Goal: Task Accomplishment & Management: Complete application form

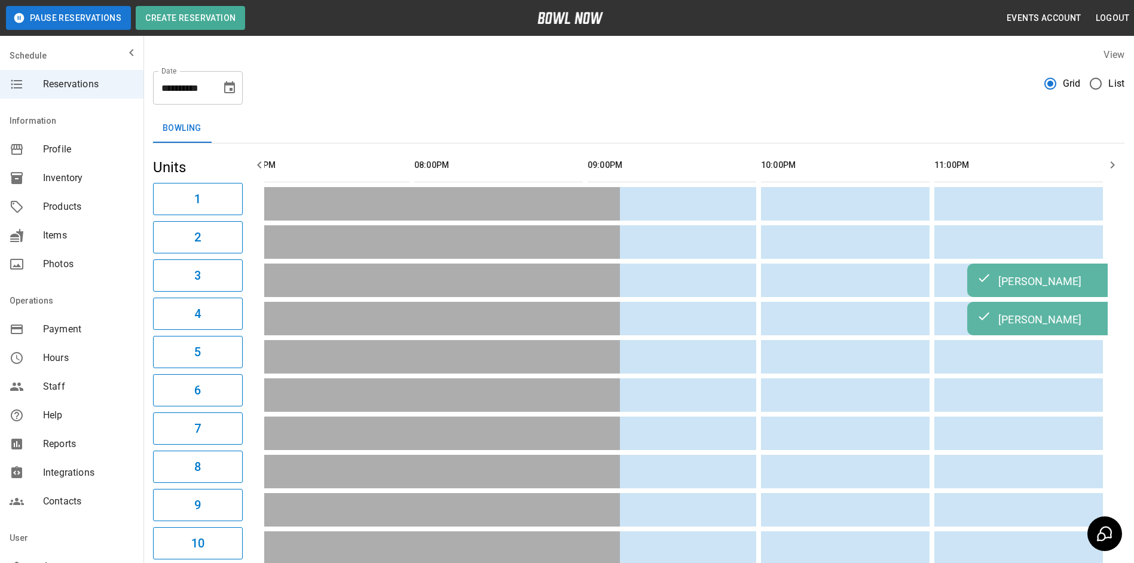
scroll to position [0, 1780]
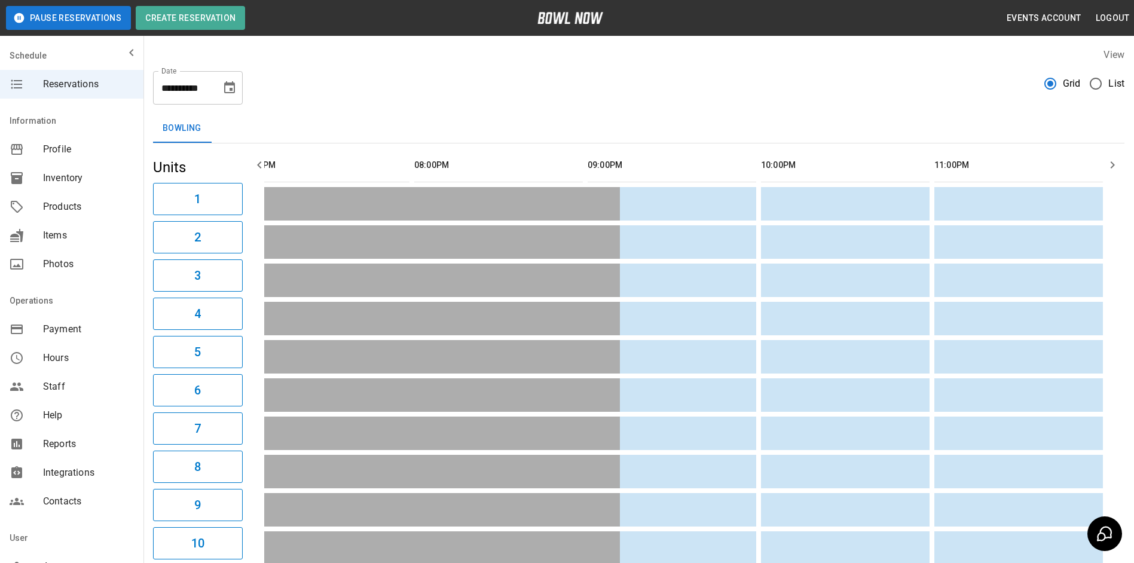
click at [266, 93] on div "**********" at bounding box center [639, 83] width 972 height 43
click at [229, 92] on icon "Choose date, selected date is Oct 10, 2025" at bounding box center [229, 87] width 11 height 12
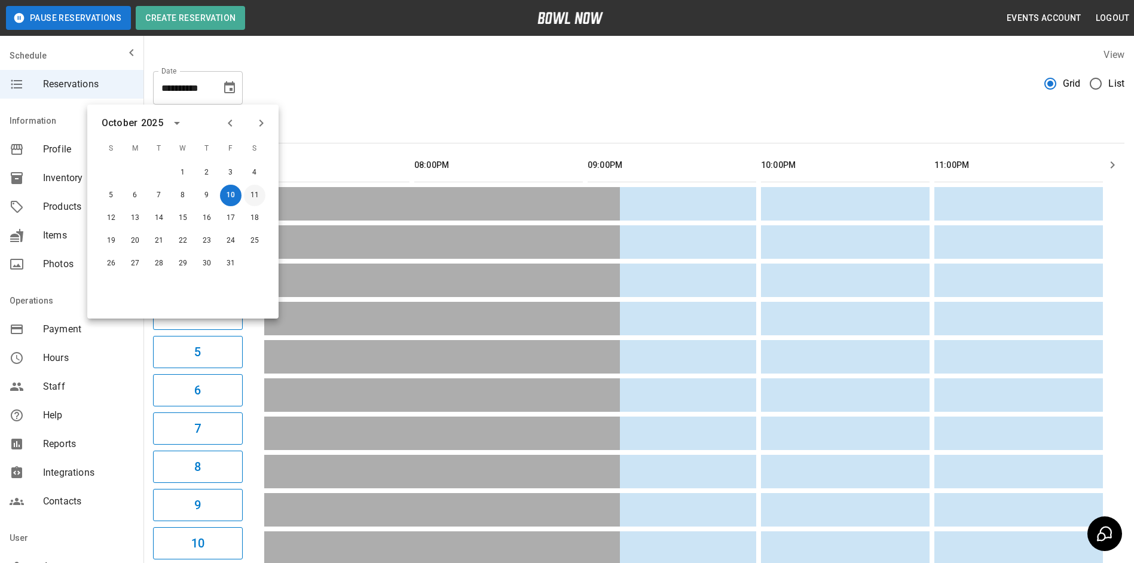
click at [249, 196] on button "11" at bounding box center [255, 196] width 22 height 22
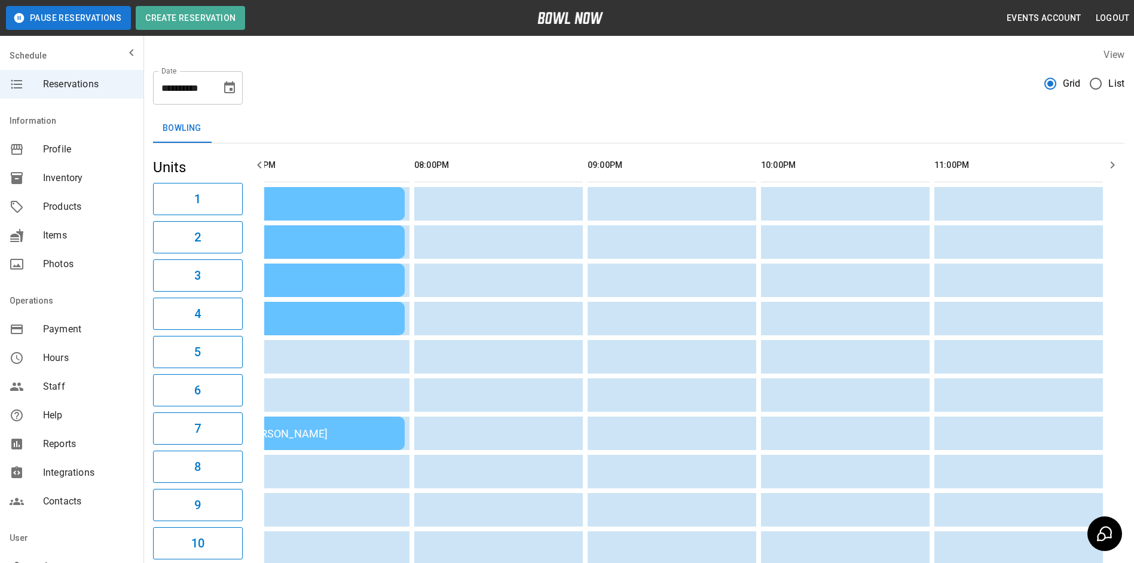
scroll to position [0, 1387]
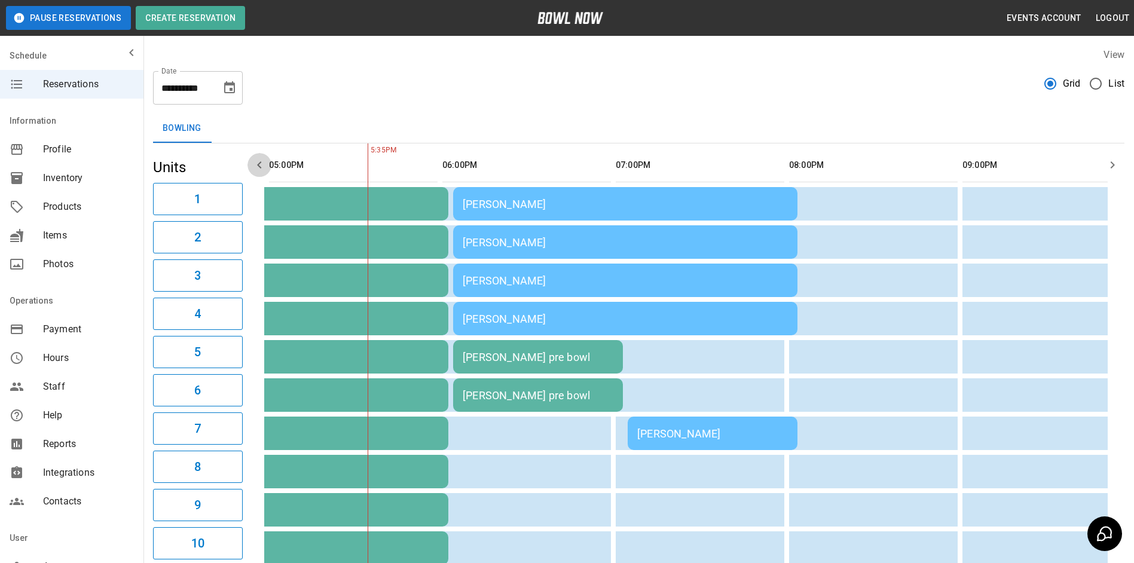
click at [266, 164] on icon "button" at bounding box center [259, 165] width 14 height 14
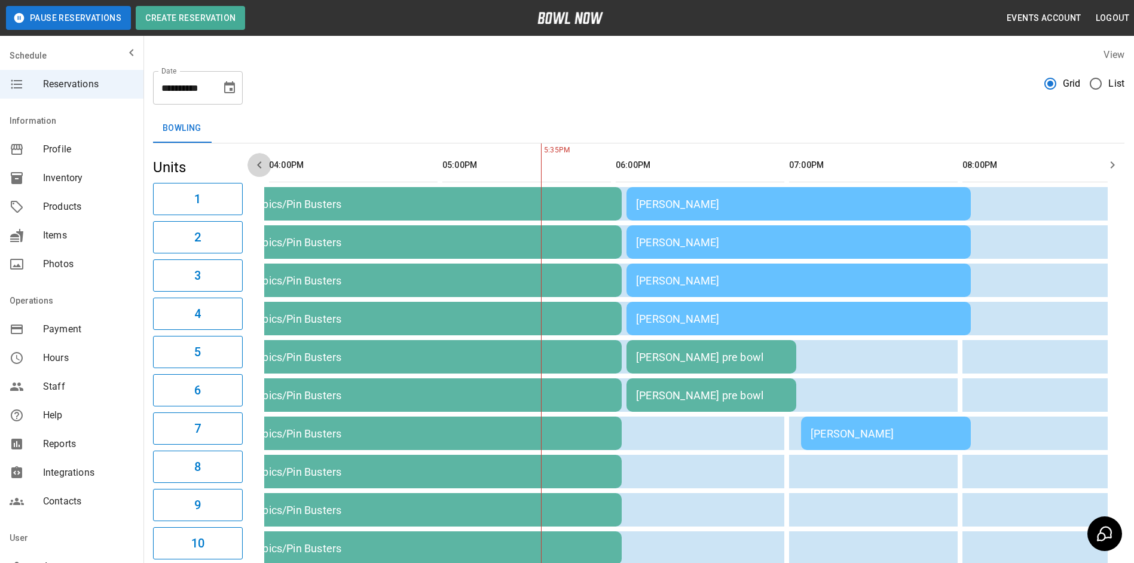
click at [266, 164] on icon "button" at bounding box center [259, 165] width 14 height 14
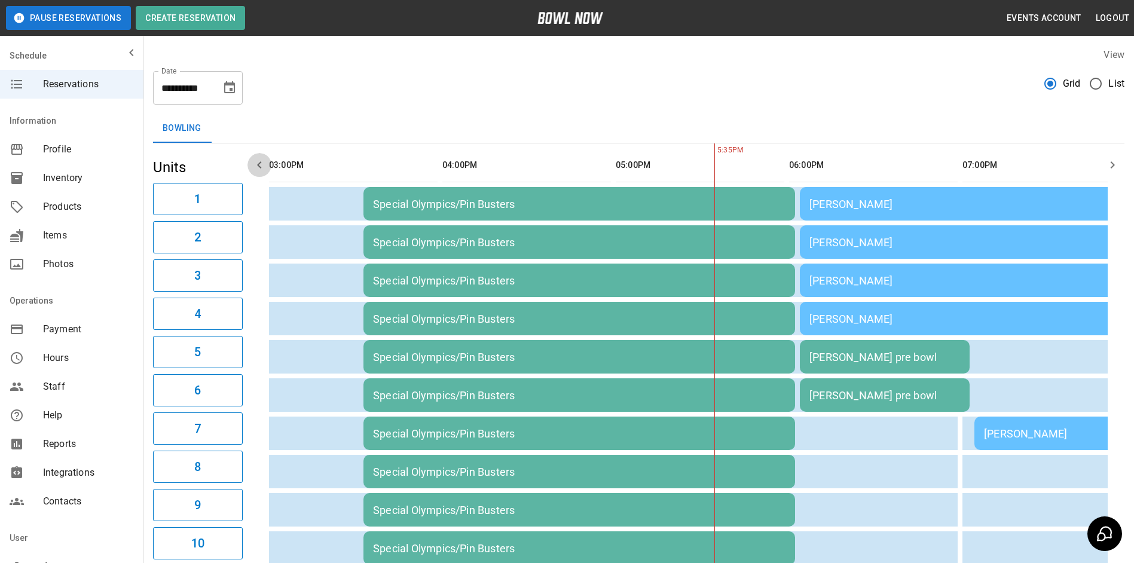
scroll to position [0, 1041]
click at [266, 164] on icon "button" at bounding box center [259, 165] width 14 height 14
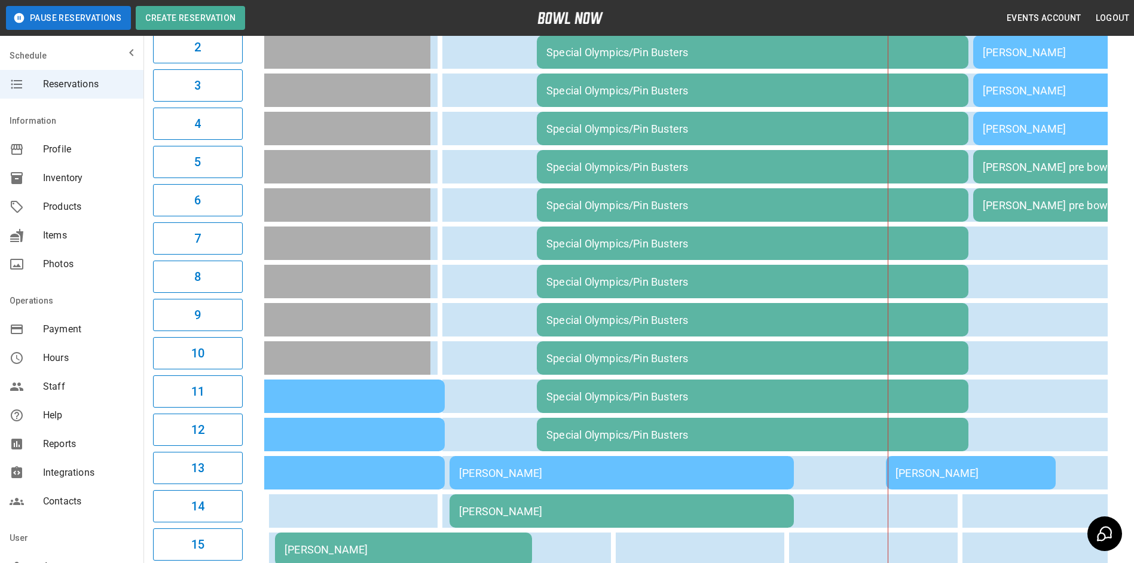
scroll to position [0, 0]
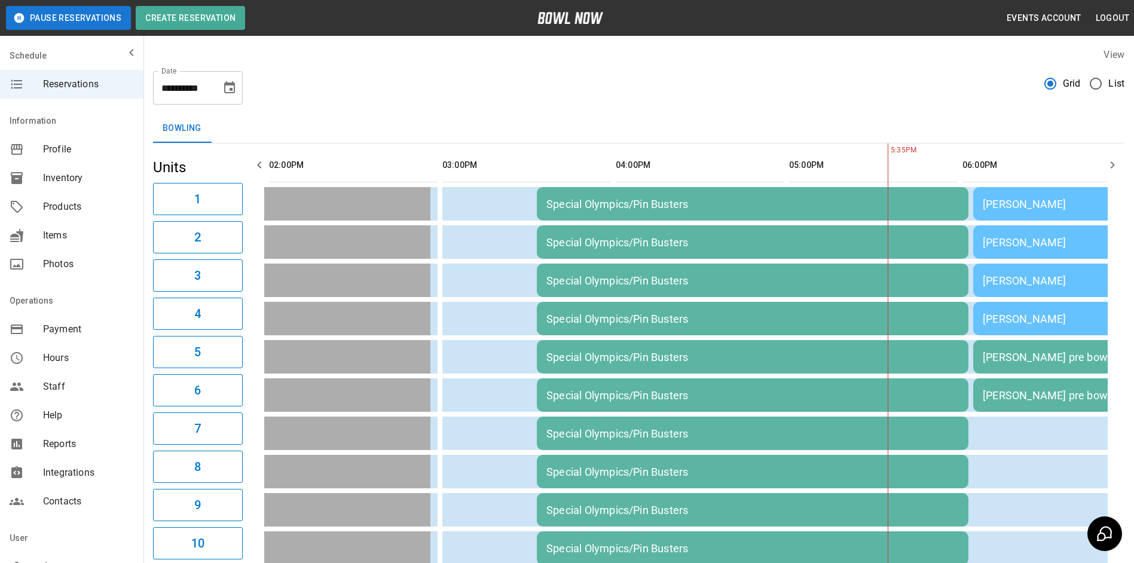
click at [262, 164] on icon "button" at bounding box center [259, 165] width 14 height 14
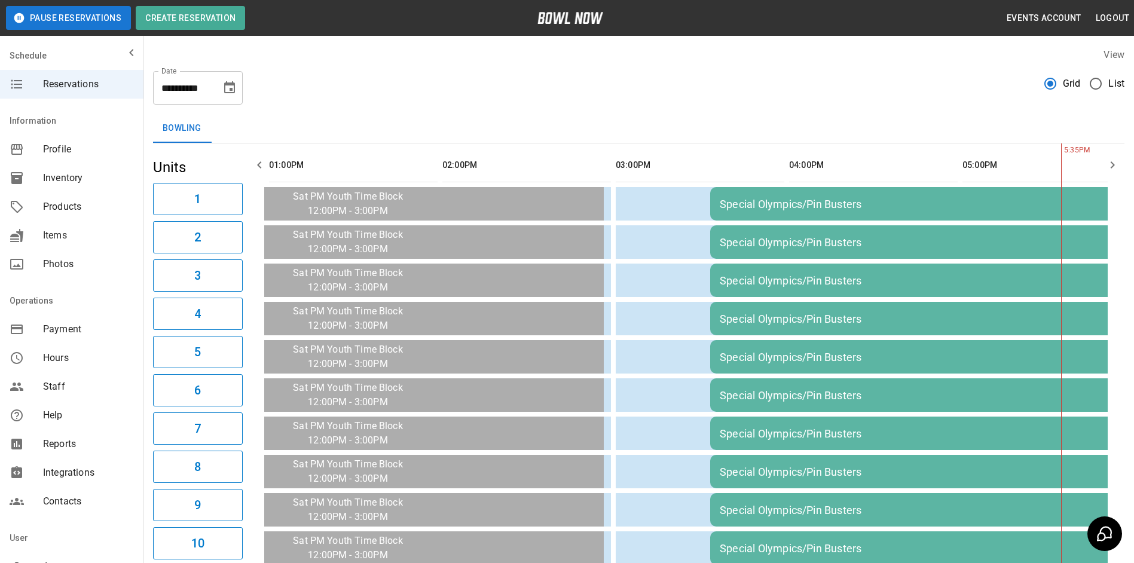
click at [262, 163] on icon "button" at bounding box center [259, 165] width 14 height 14
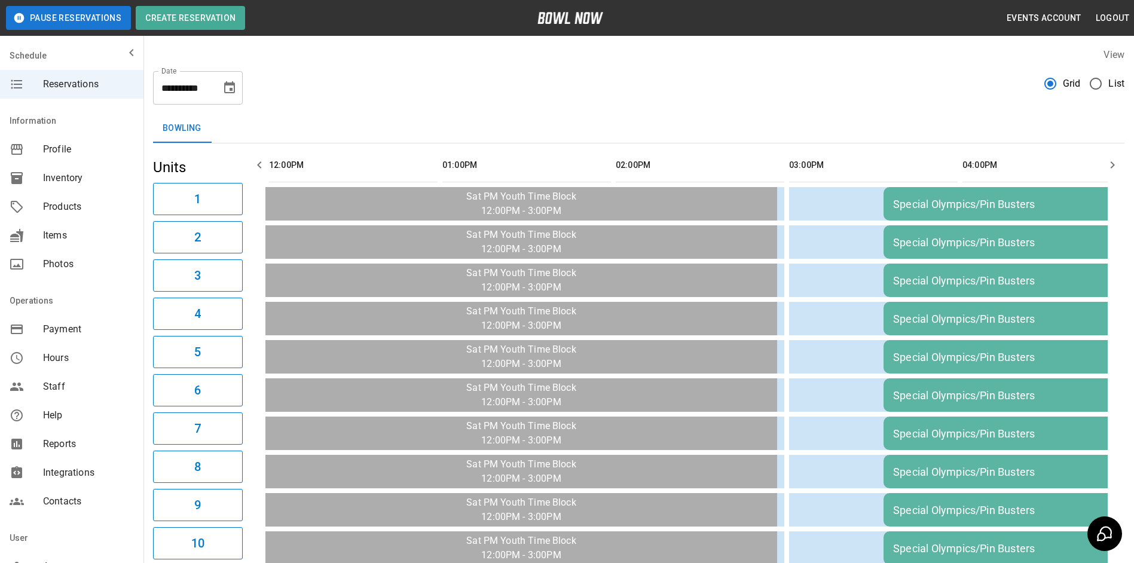
click at [1110, 168] on icon "button" at bounding box center [1113, 165] width 14 height 14
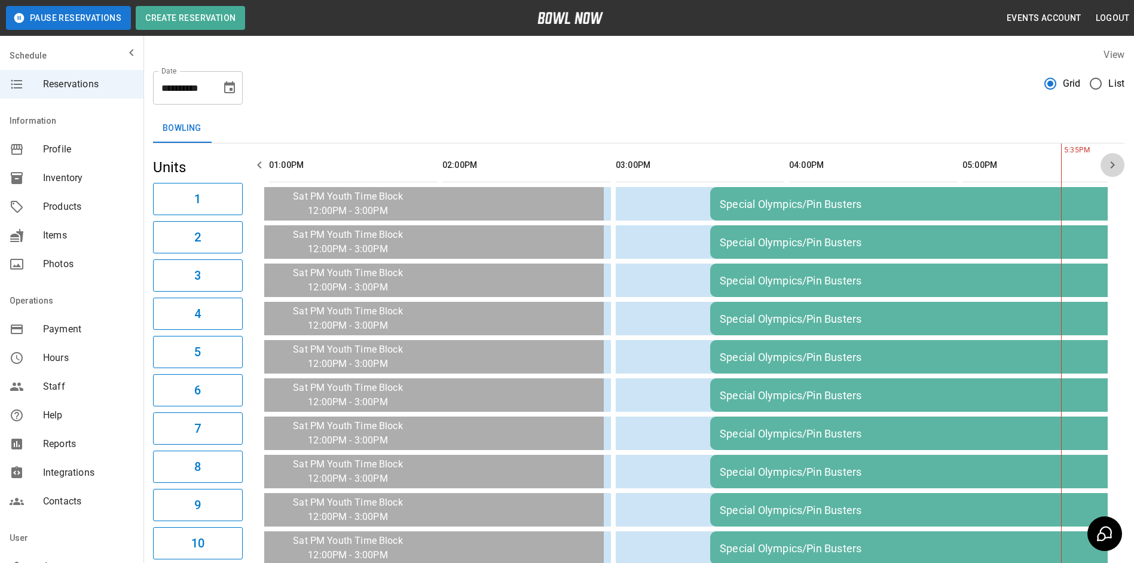
click at [1110, 168] on icon "button" at bounding box center [1113, 165] width 14 height 14
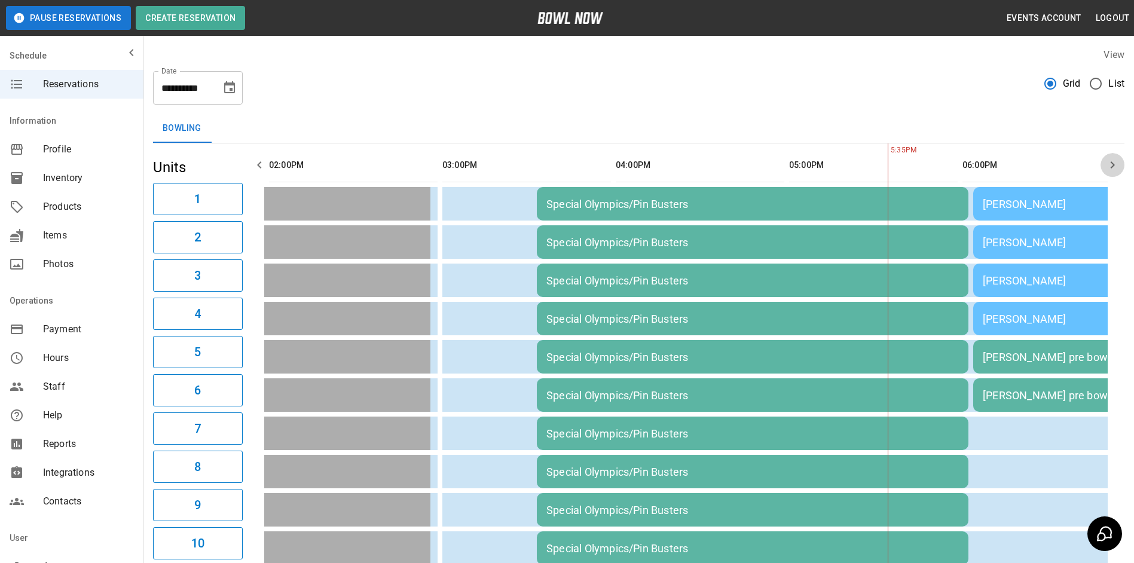
click at [1110, 168] on icon "button" at bounding box center [1113, 165] width 14 height 14
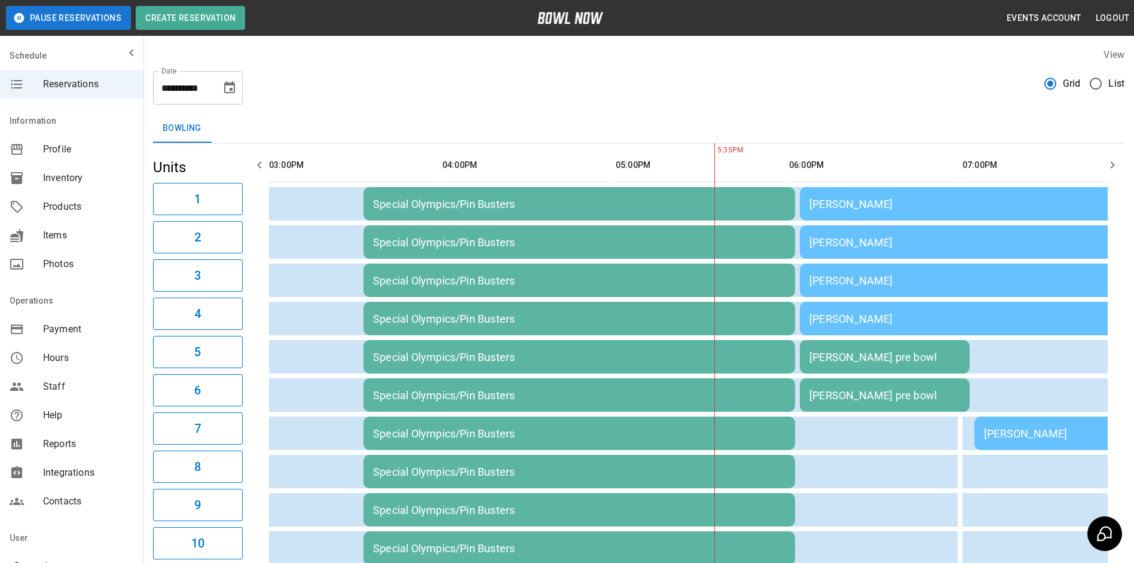
click at [1110, 168] on icon "button" at bounding box center [1113, 165] width 14 height 14
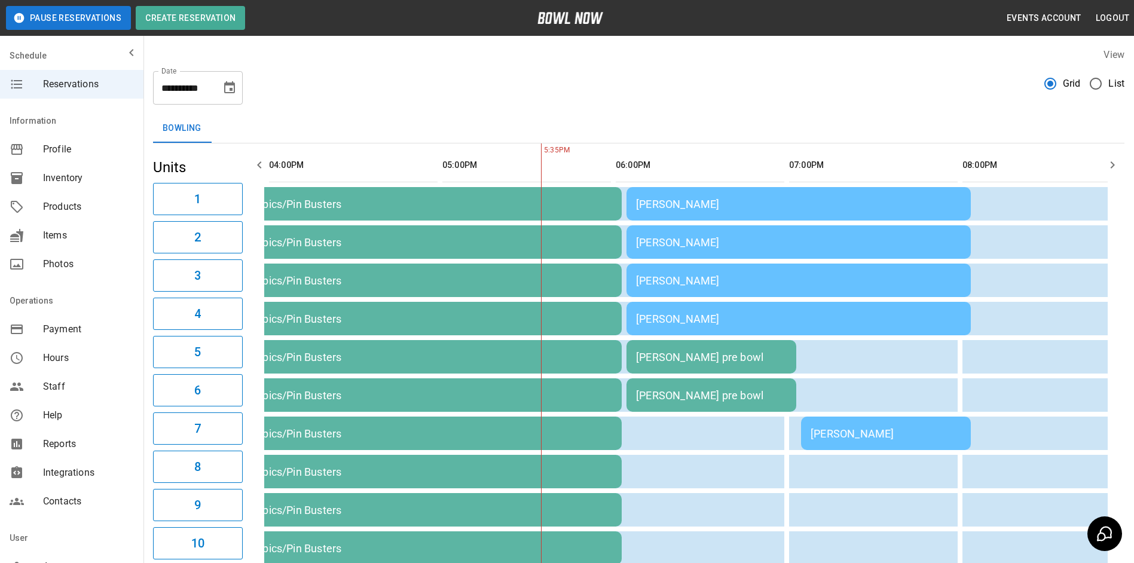
click at [1110, 168] on icon "button" at bounding box center [1113, 165] width 14 height 14
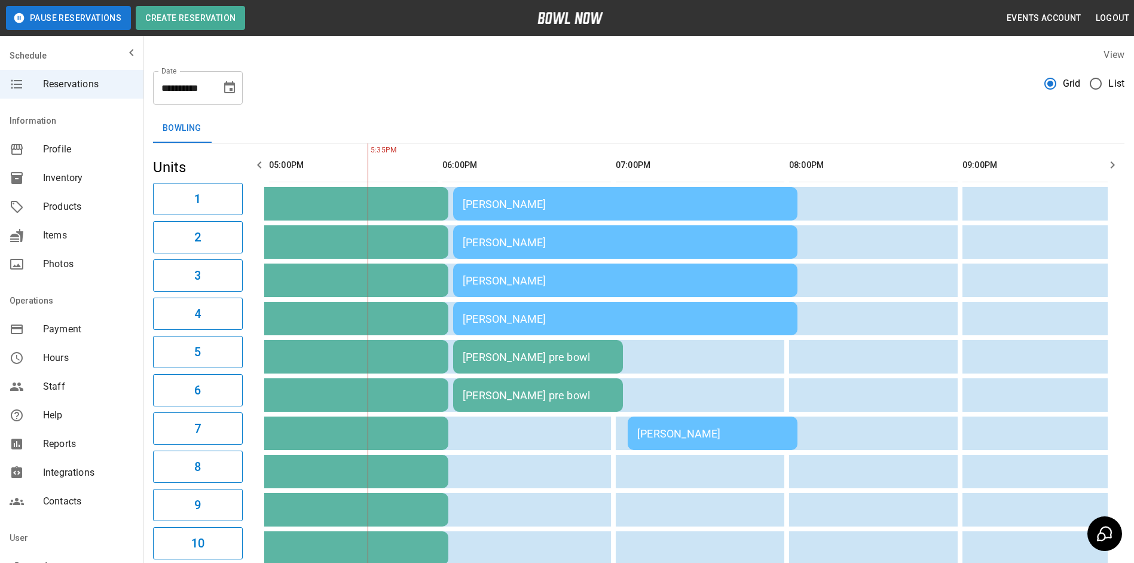
click at [233, 88] on icon "Choose date, selected date is Oct 11, 2025" at bounding box center [229, 88] width 14 height 14
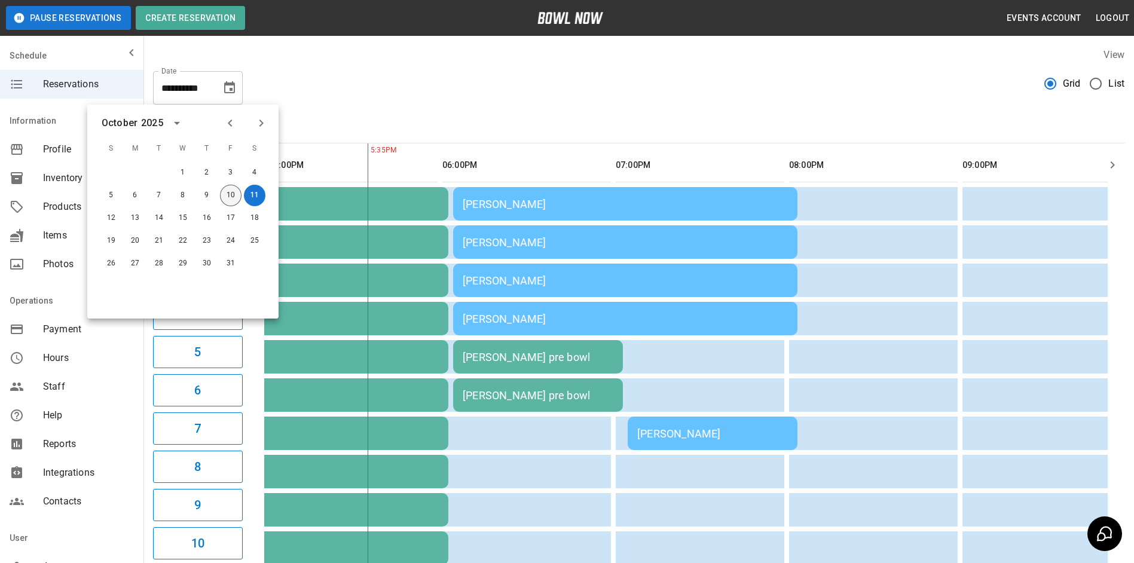
click at [234, 192] on button "10" at bounding box center [231, 196] width 22 height 22
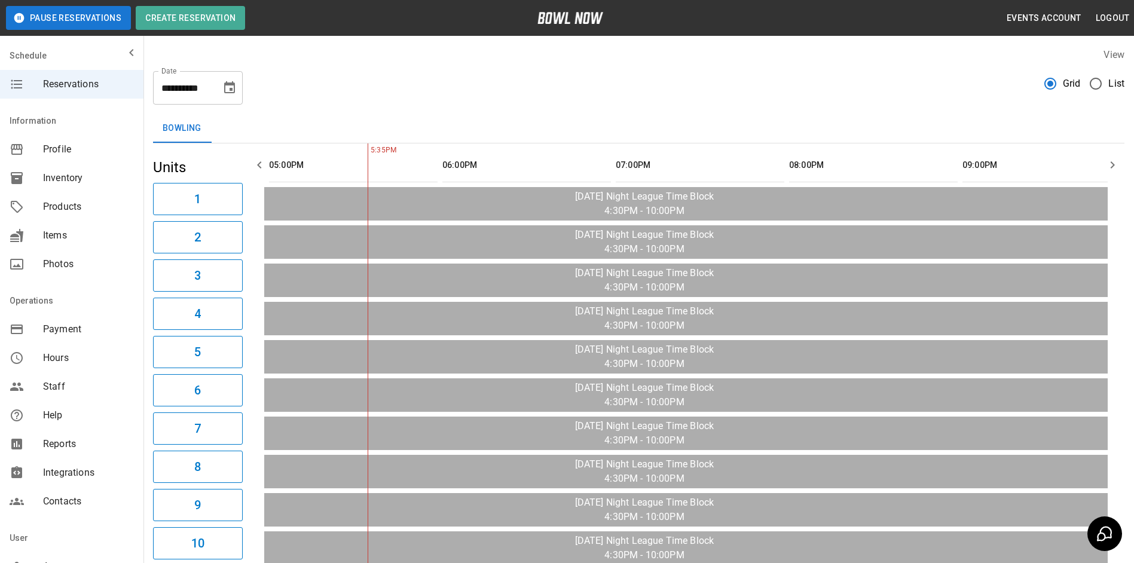
click at [469, 71] on div "**********" at bounding box center [639, 83] width 972 height 43
click at [224, 97] on button "Choose date, selected date is Oct 10, 2025" at bounding box center [230, 88] width 24 height 24
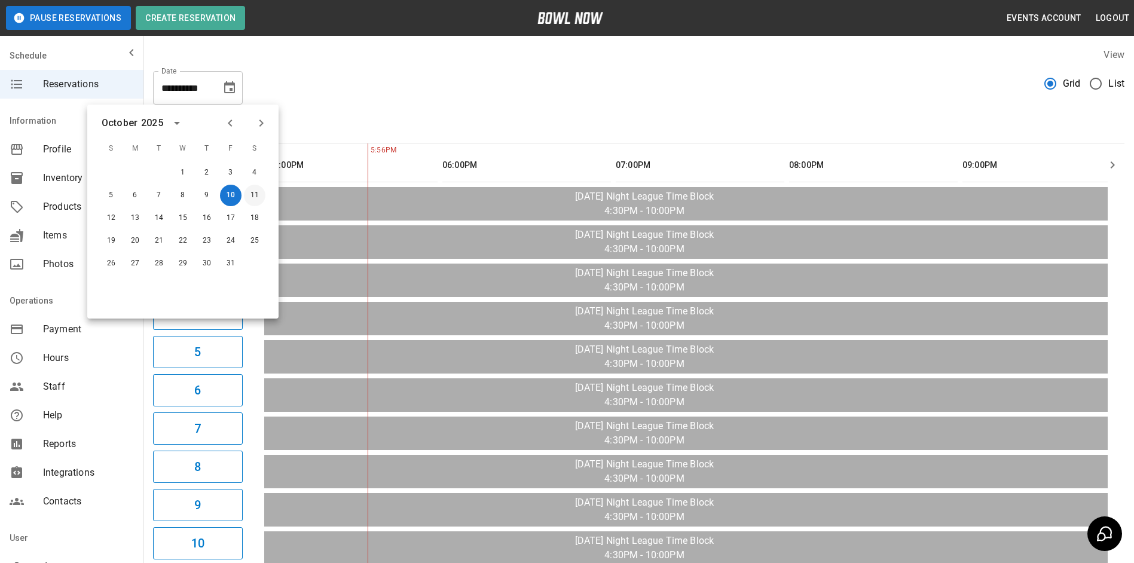
click at [247, 201] on button "11" at bounding box center [255, 196] width 22 height 22
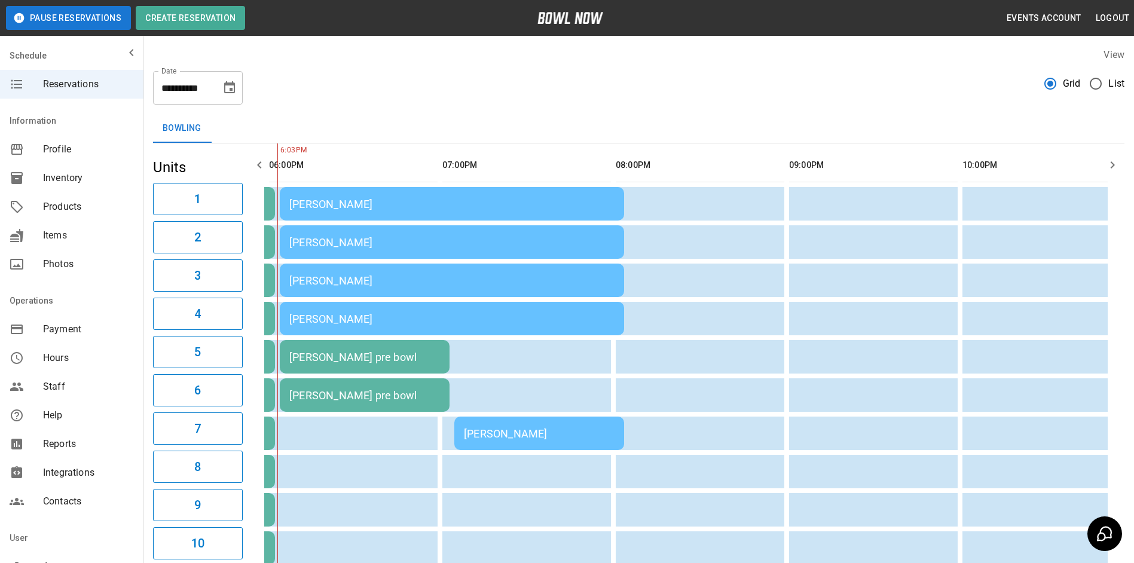
click at [264, 170] on icon "button" at bounding box center [259, 165] width 14 height 14
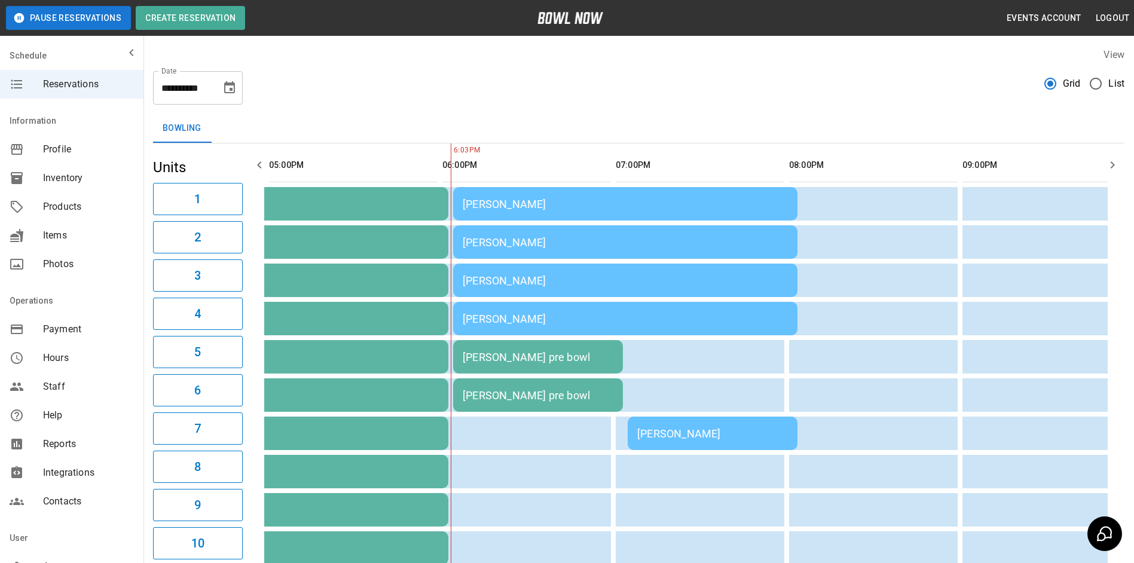
click at [263, 170] on icon "button" at bounding box center [259, 165] width 14 height 14
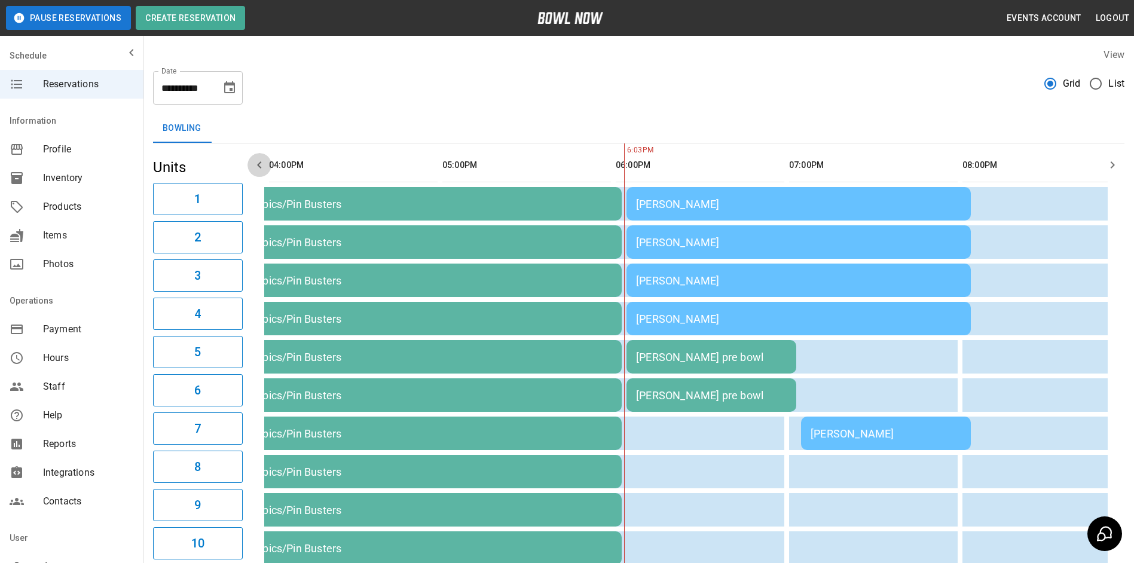
click at [263, 170] on icon "button" at bounding box center [259, 165] width 14 height 14
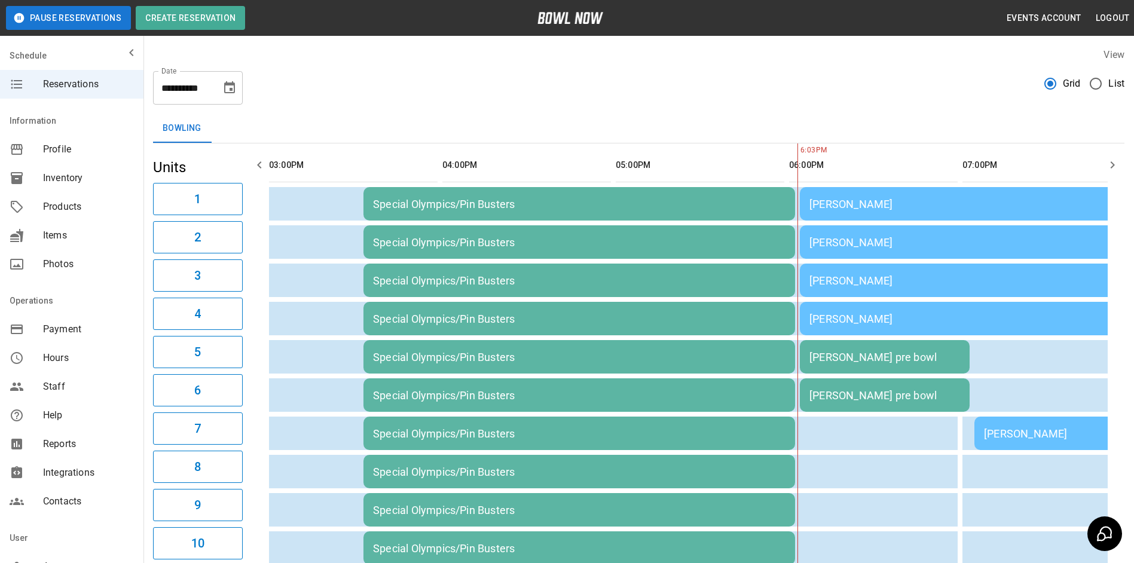
click at [262, 170] on icon "button" at bounding box center [259, 165] width 14 height 14
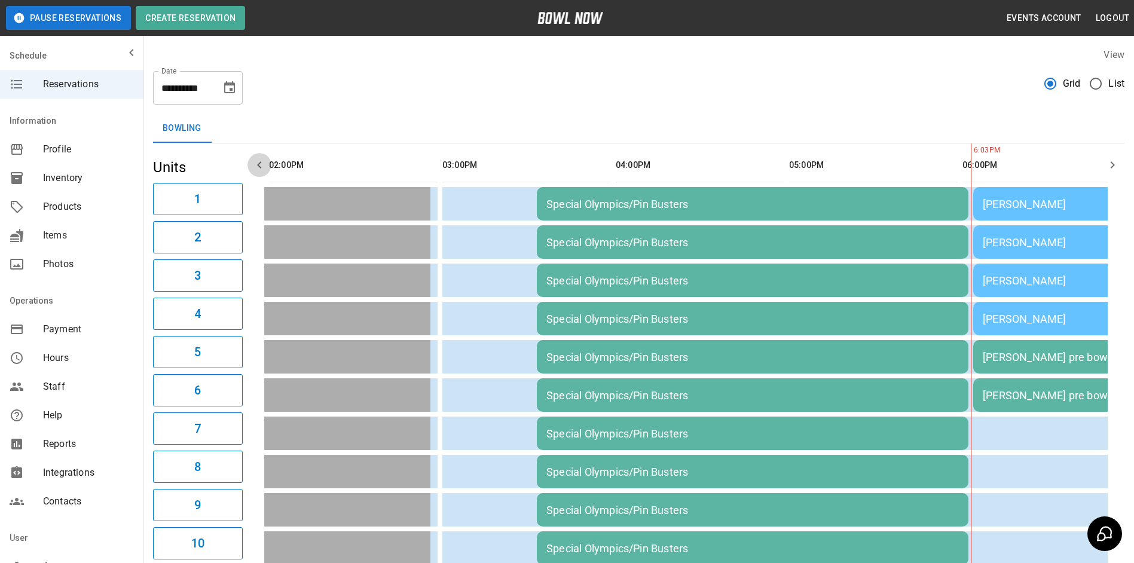
click at [262, 170] on icon "button" at bounding box center [259, 165] width 14 height 14
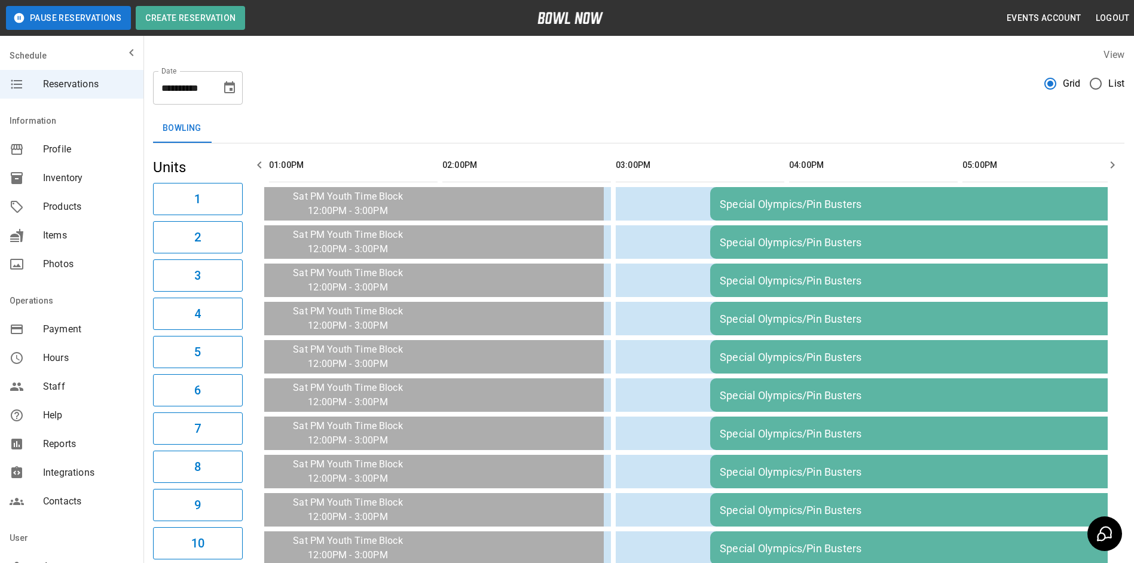
click at [262, 170] on icon "button" at bounding box center [259, 165] width 14 height 14
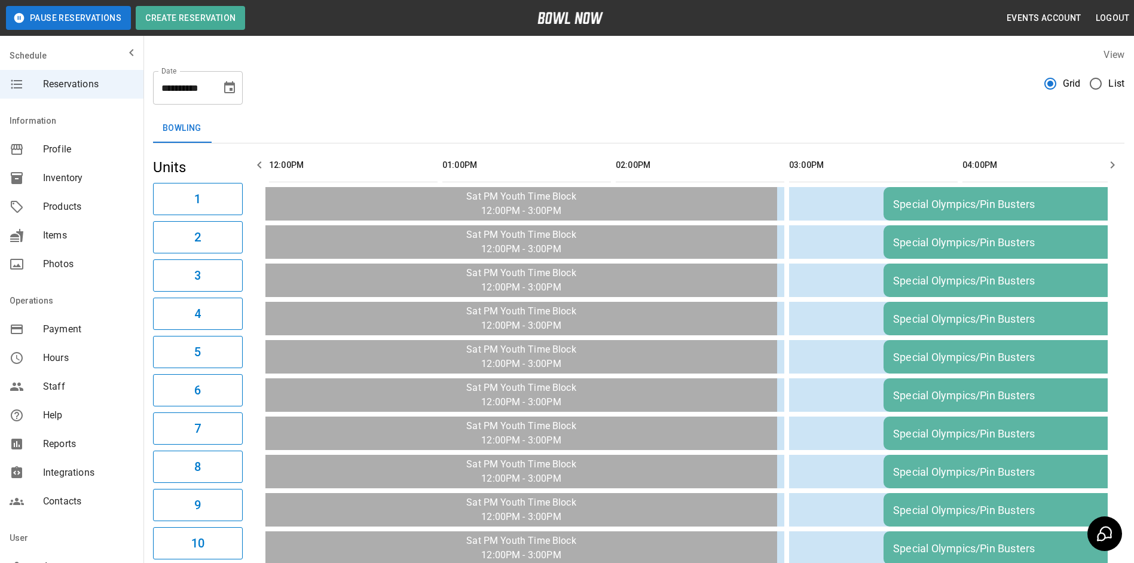
click at [262, 170] on icon "button" at bounding box center [259, 165] width 14 height 14
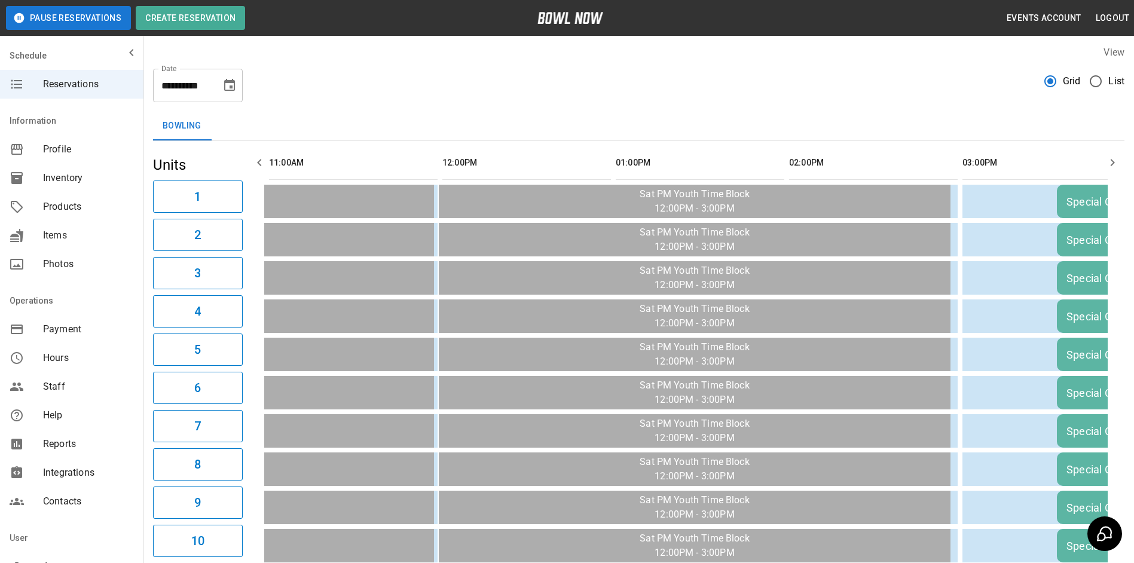
scroll to position [0, 0]
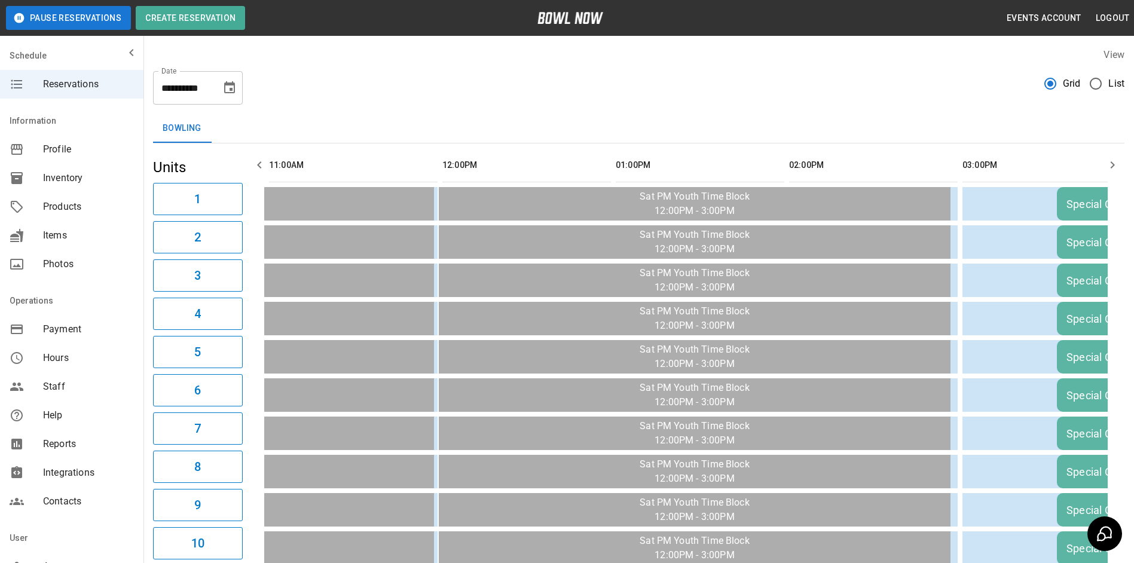
click at [240, 81] on button "Choose date, selected date is Oct 11, 2025" at bounding box center [230, 88] width 24 height 24
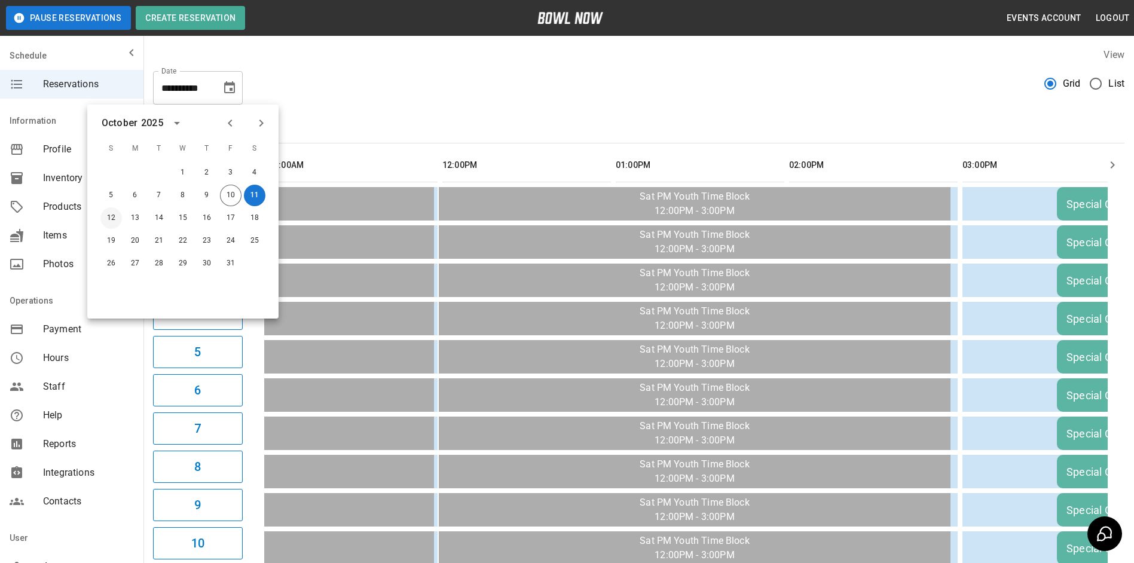
click at [113, 214] on button "12" at bounding box center [111, 219] width 22 height 22
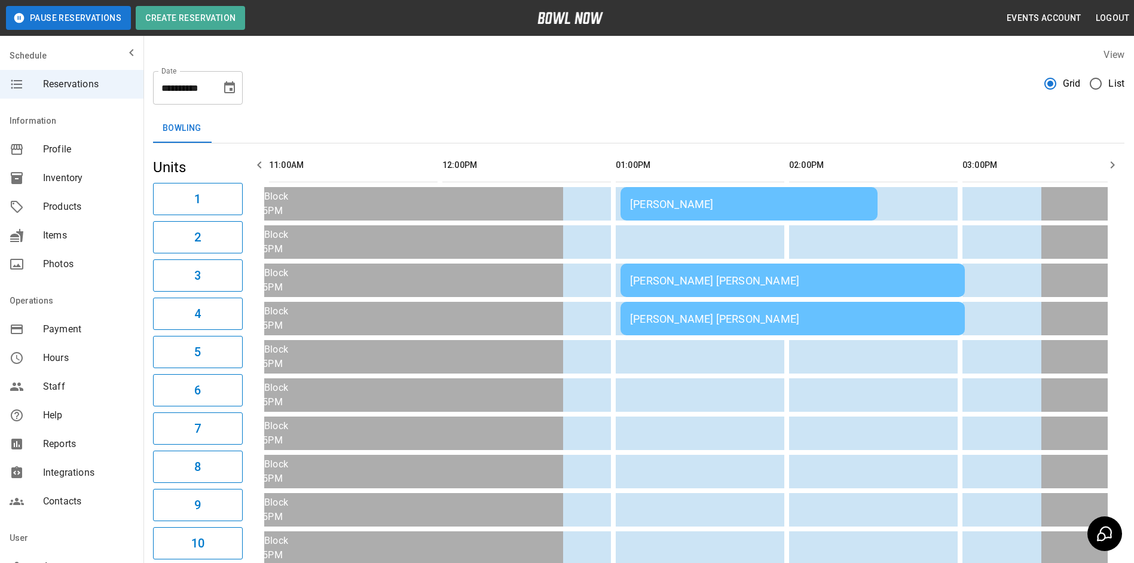
click at [263, 169] on icon "button" at bounding box center [259, 165] width 14 height 14
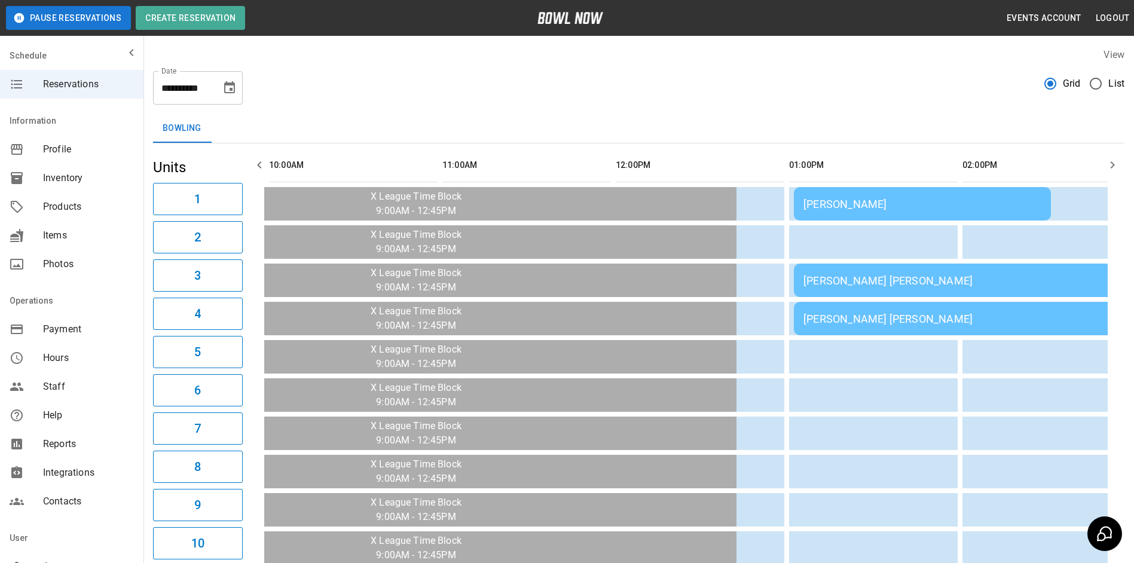
click at [262, 169] on icon "button" at bounding box center [259, 165] width 14 height 14
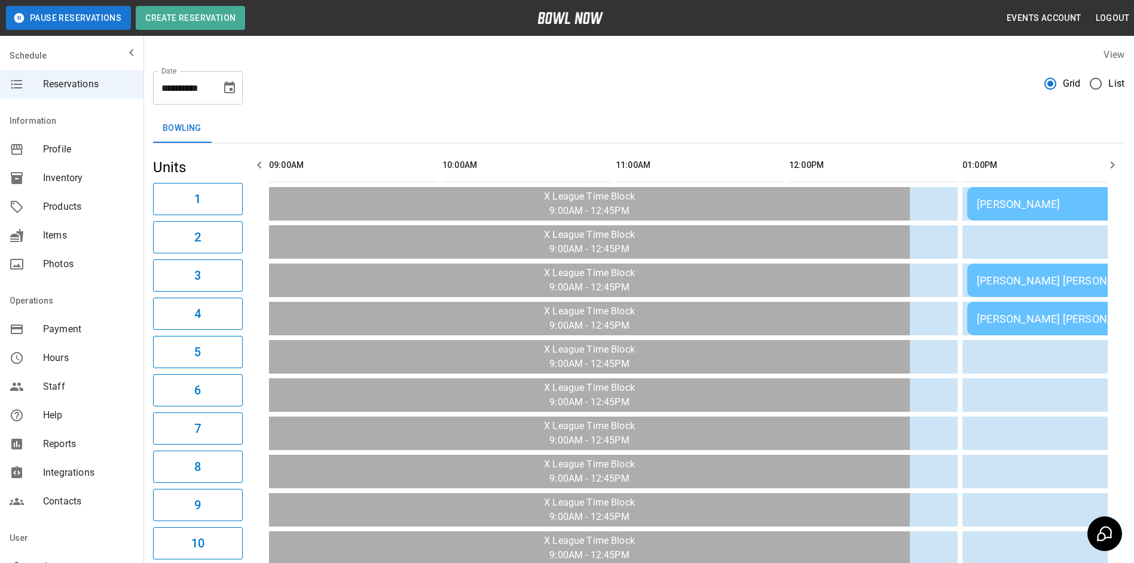
click at [262, 169] on icon "button" at bounding box center [259, 165] width 14 height 14
click at [1115, 167] on icon "button" at bounding box center [1113, 165] width 14 height 14
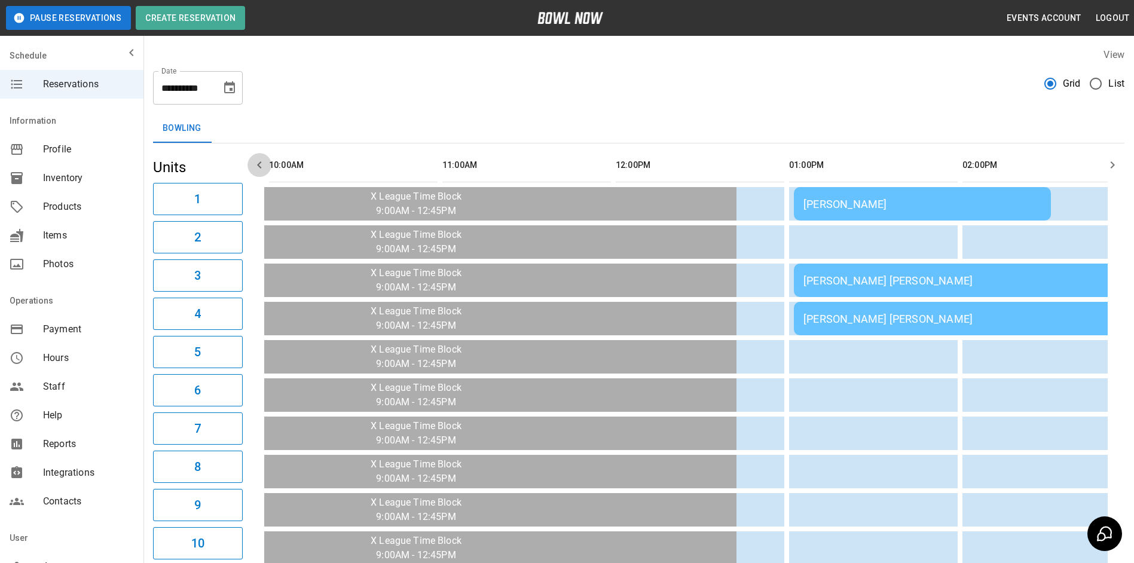
click at [264, 164] on icon "button" at bounding box center [259, 165] width 14 height 14
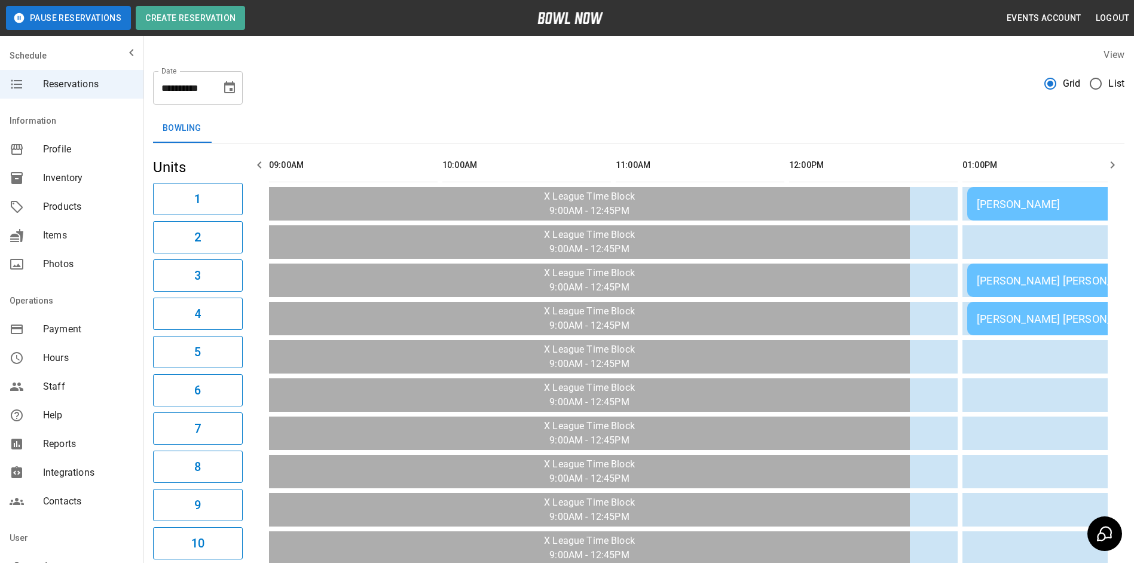
click at [264, 163] on icon "button" at bounding box center [259, 165] width 14 height 14
click at [1113, 166] on icon "button" at bounding box center [1113, 164] width 4 height 7
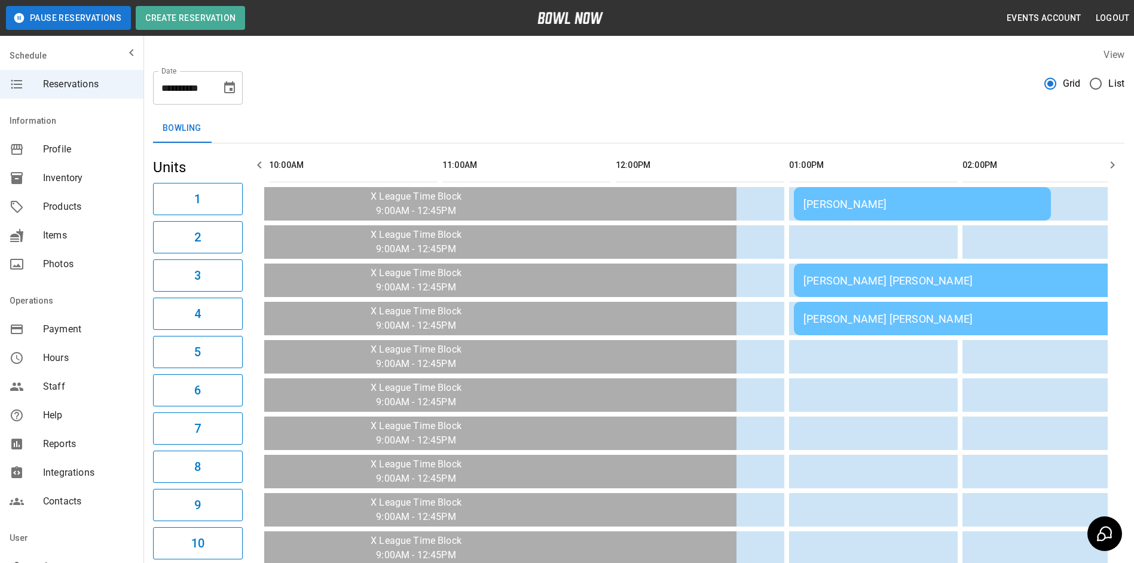
click at [1113, 166] on icon "button" at bounding box center [1113, 164] width 4 height 7
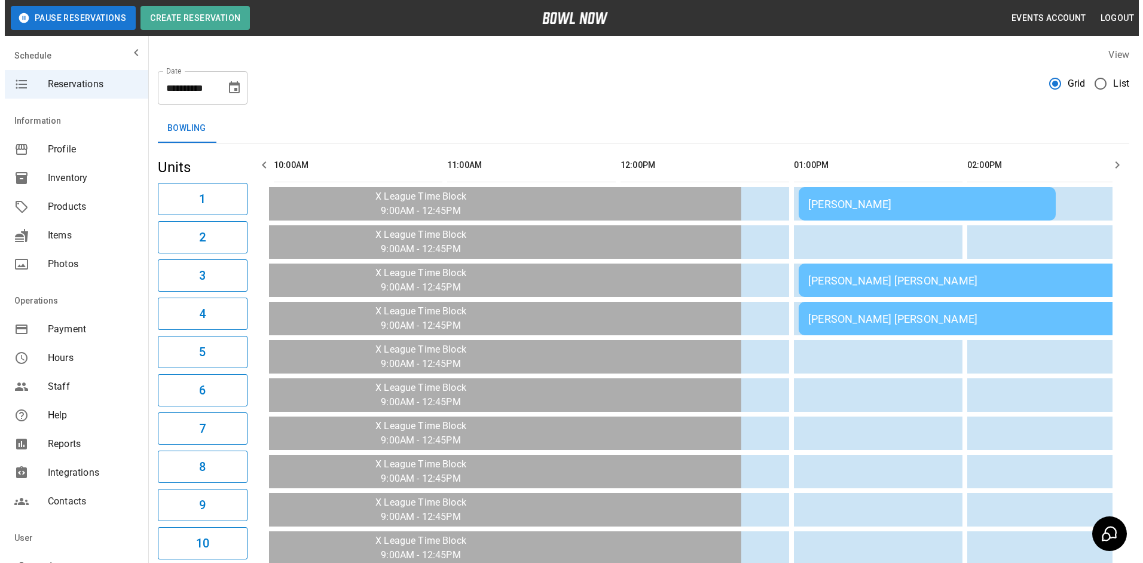
scroll to position [0, 347]
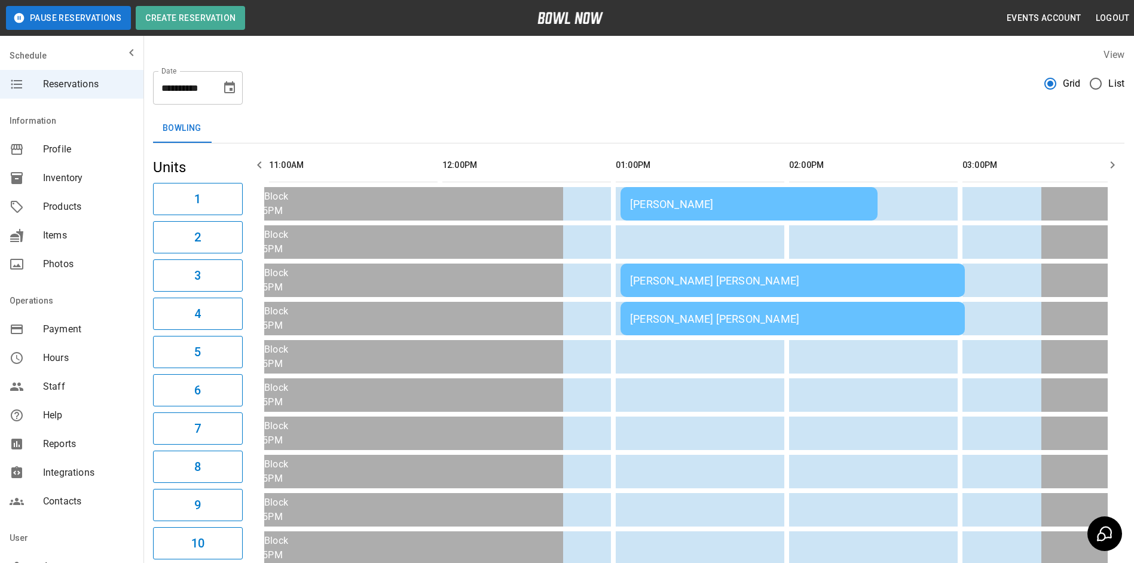
click at [815, 287] on td "[PERSON_NAME] [PERSON_NAME]" at bounding box center [793, 280] width 344 height 33
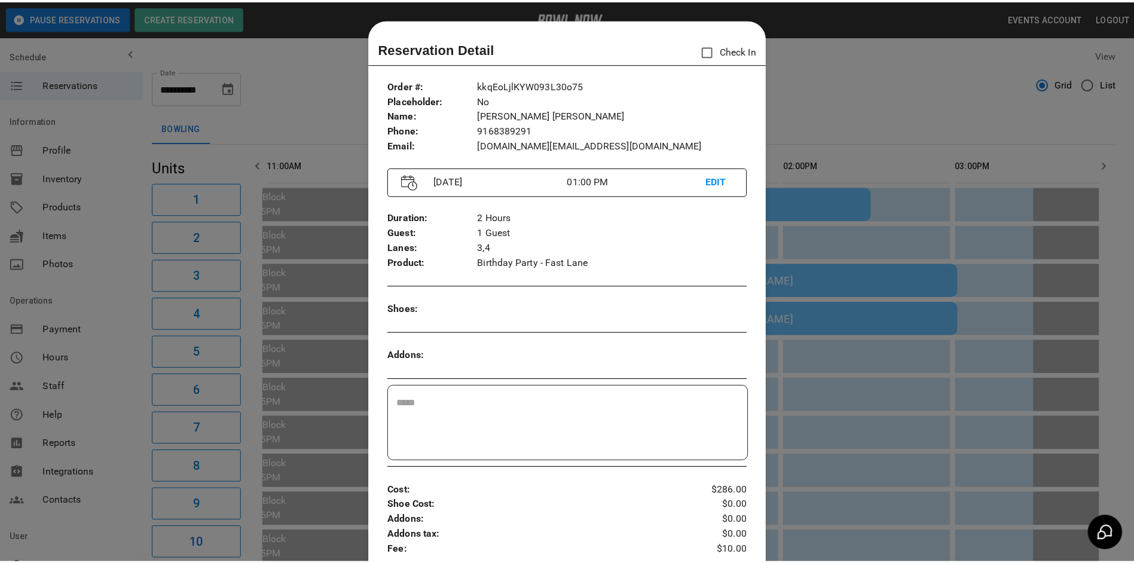
scroll to position [19, 0]
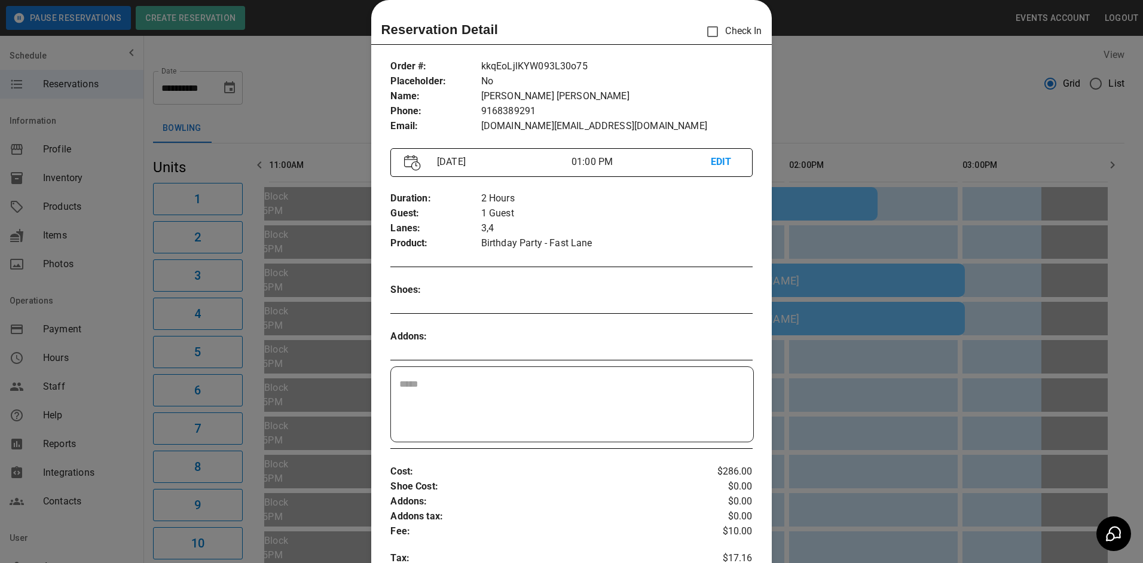
click at [873, 132] on div at bounding box center [571, 281] width 1143 height 563
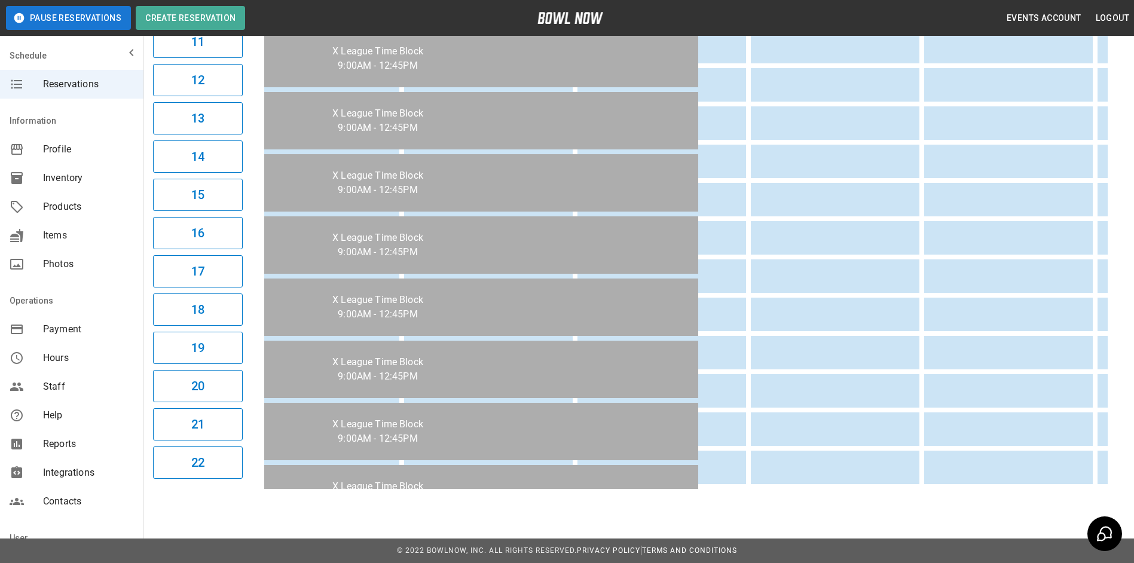
scroll to position [0, 135]
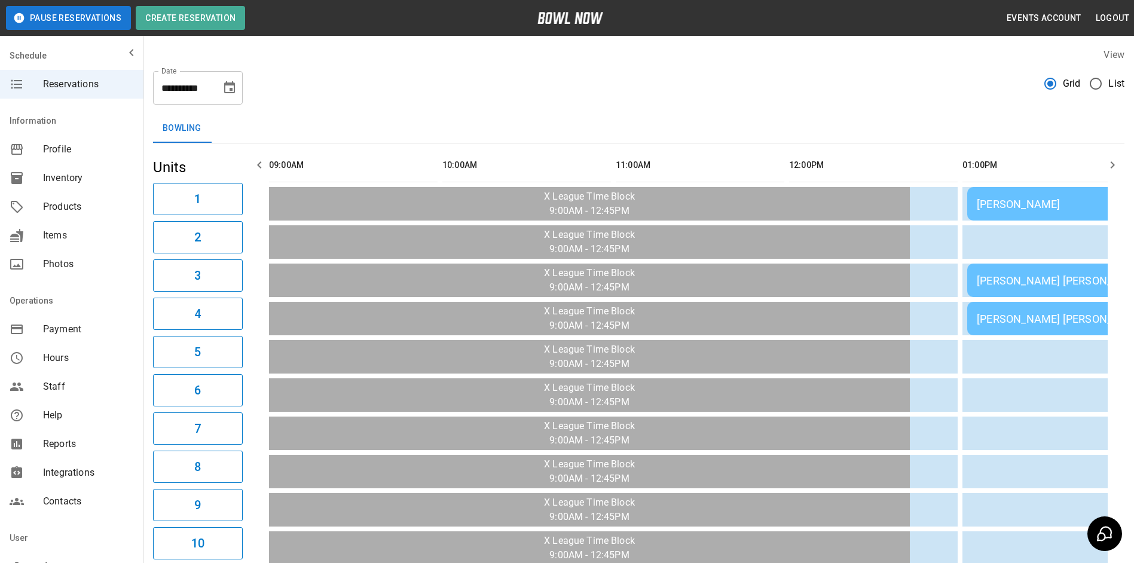
click at [233, 91] on icon "Choose date, selected date is Oct 12, 2025" at bounding box center [229, 88] width 14 height 14
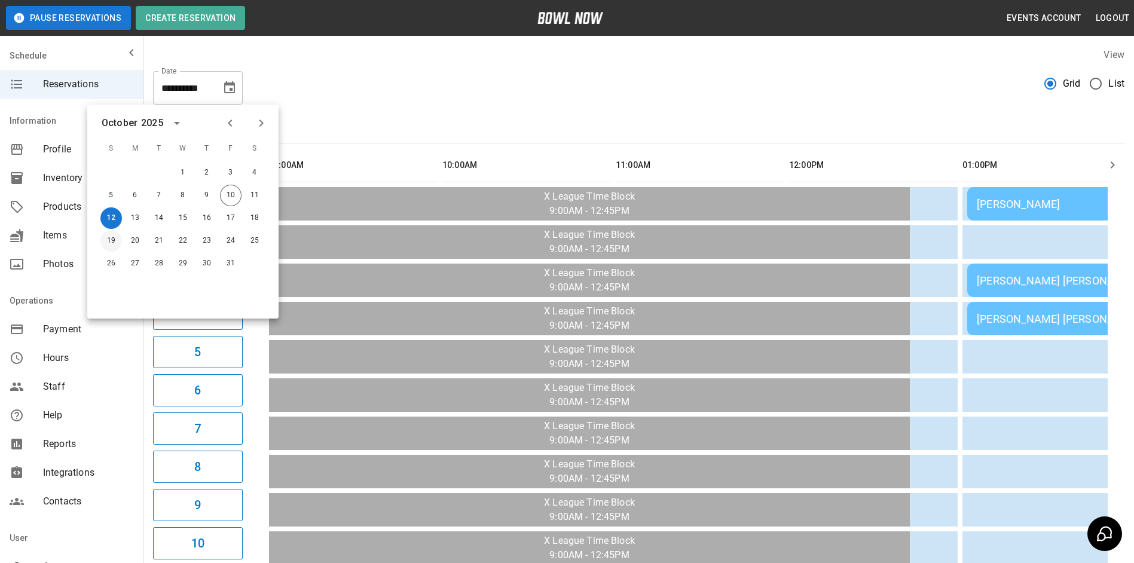
click at [114, 239] on button "19" at bounding box center [111, 241] width 22 height 22
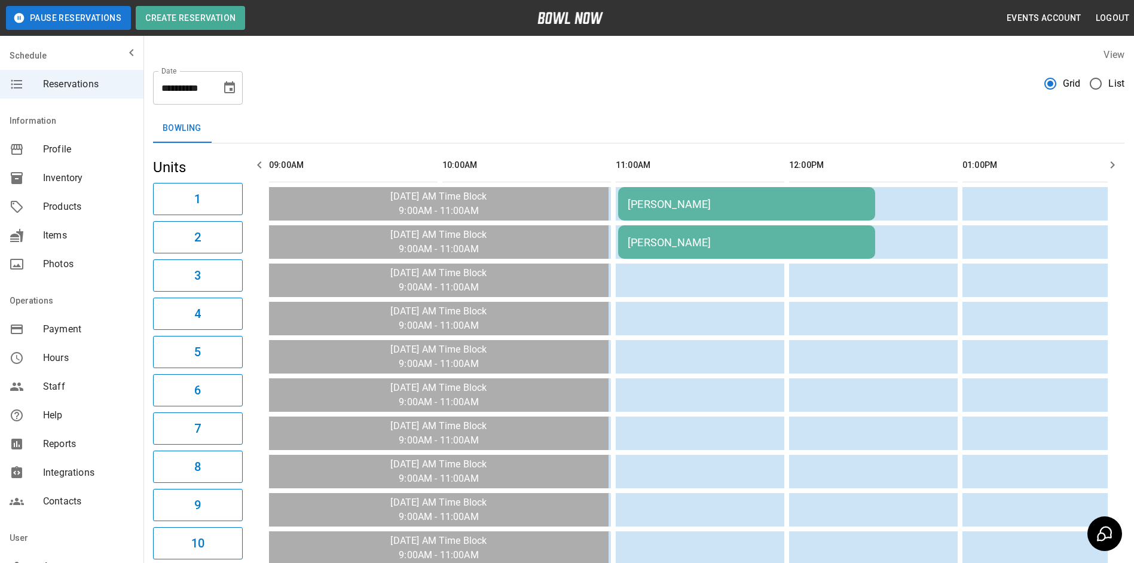
drag, startPoint x: 113, startPoint y: 243, endPoint x: 266, endPoint y: 164, distance: 171.4
click at [262, 166] on icon "button" at bounding box center [259, 165] width 14 height 14
click at [431, 115] on div "Bowling" at bounding box center [639, 128] width 972 height 29
click at [236, 88] on icon "Choose date, selected date is Oct 19, 2025" at bounding box center [229, 88] width 14 height 14
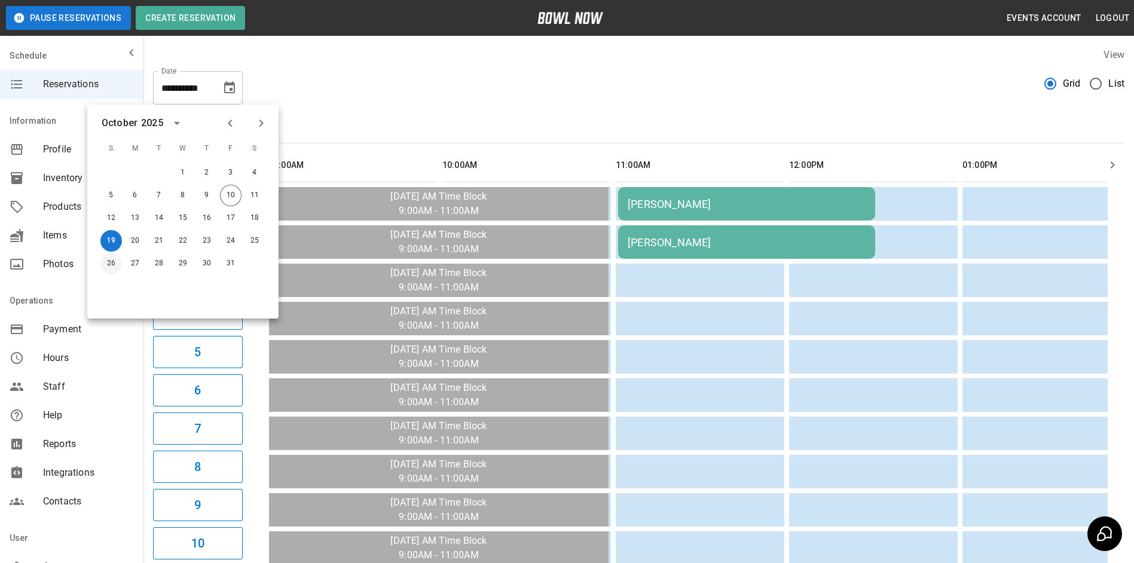
click at [108, 261] on button "26" at bounding box center [111, 264] width 22 height 22
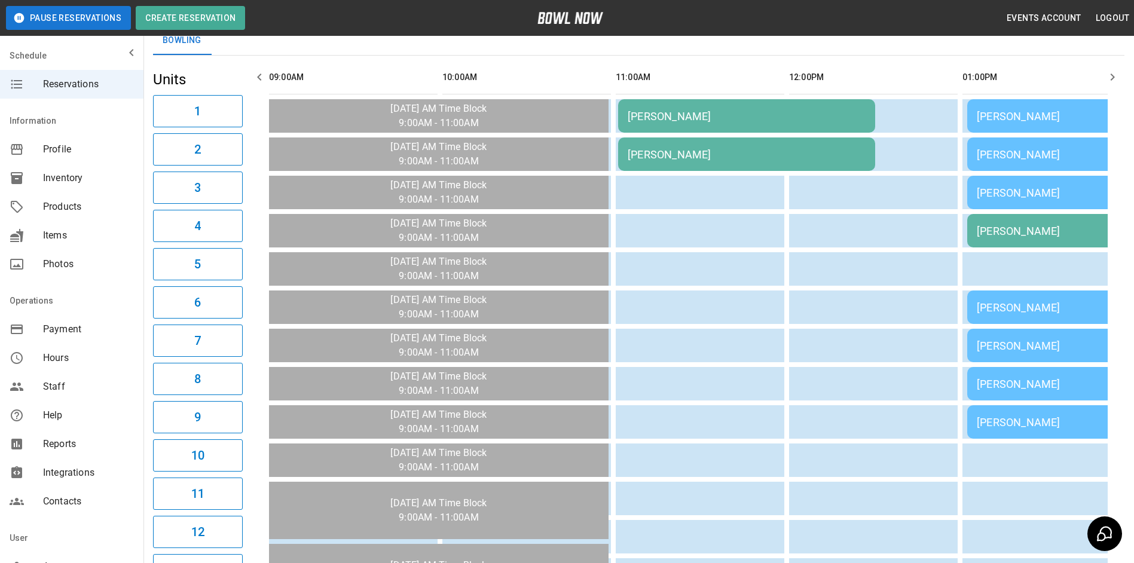
scroll to position [0, 0]
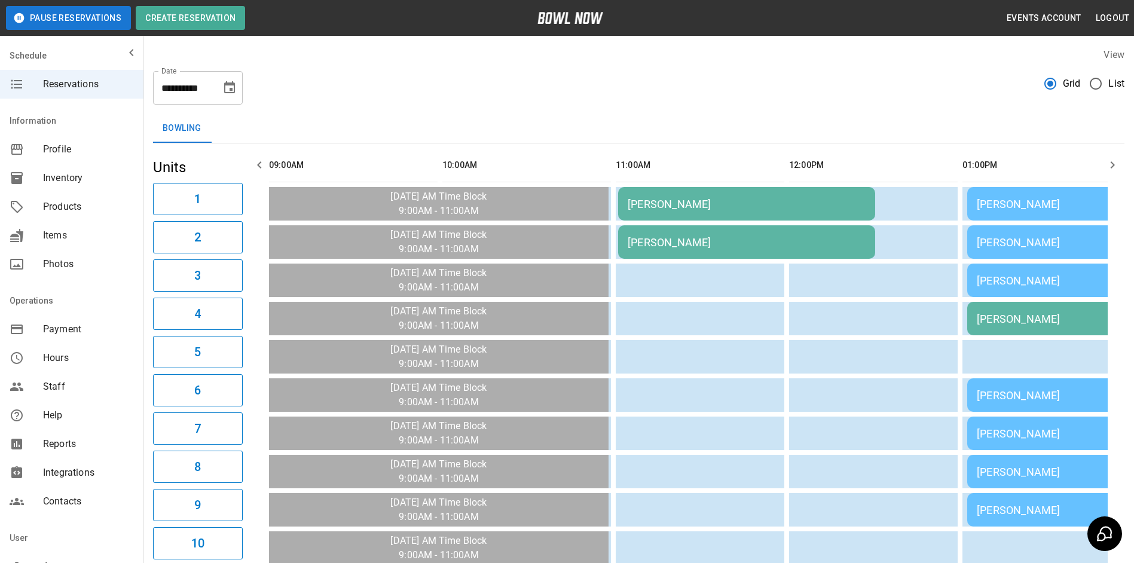
click at [232, 92] on icon "Choose date, selected date is Oct 26, 2025" at bounding box center [229, 87] width 11 height 12
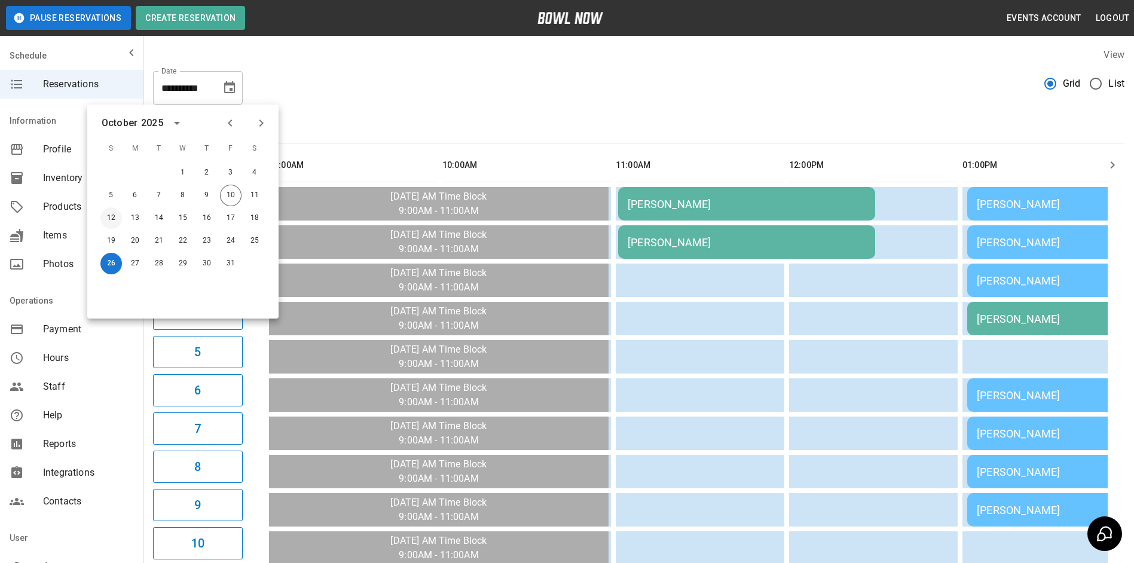
click at [114, 218] on button "12" at bounding box center [111, 219] width 22 height 22
type input "**********"
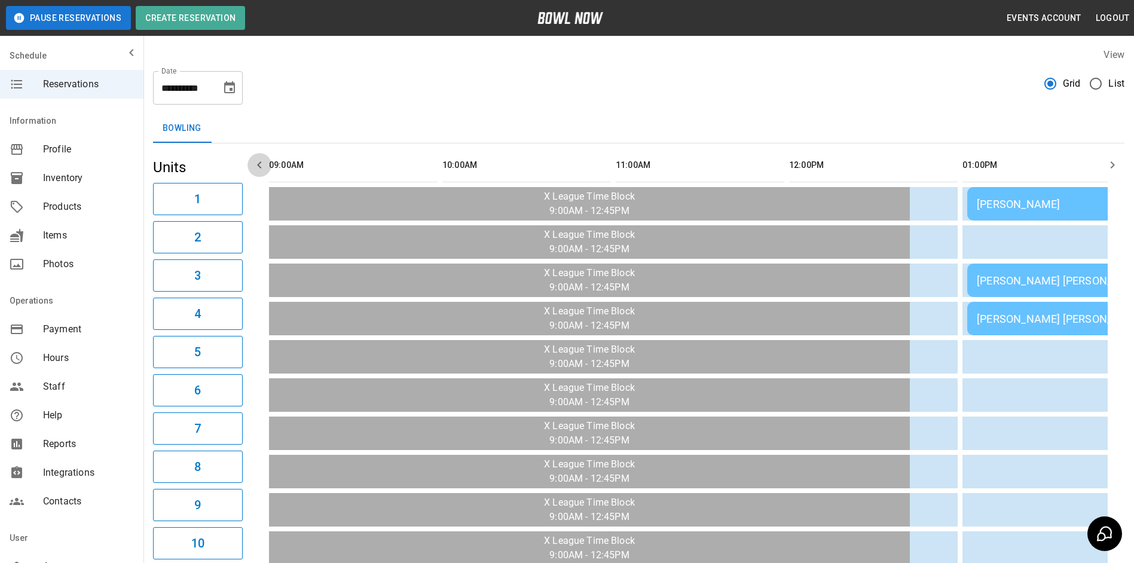
click at [260, 166] on icon "button" at bounding box center [259, 165] width 14 height 14
click at [1114, 170] on icon "button" at bounding box center [1113, 165] width 14 height 14
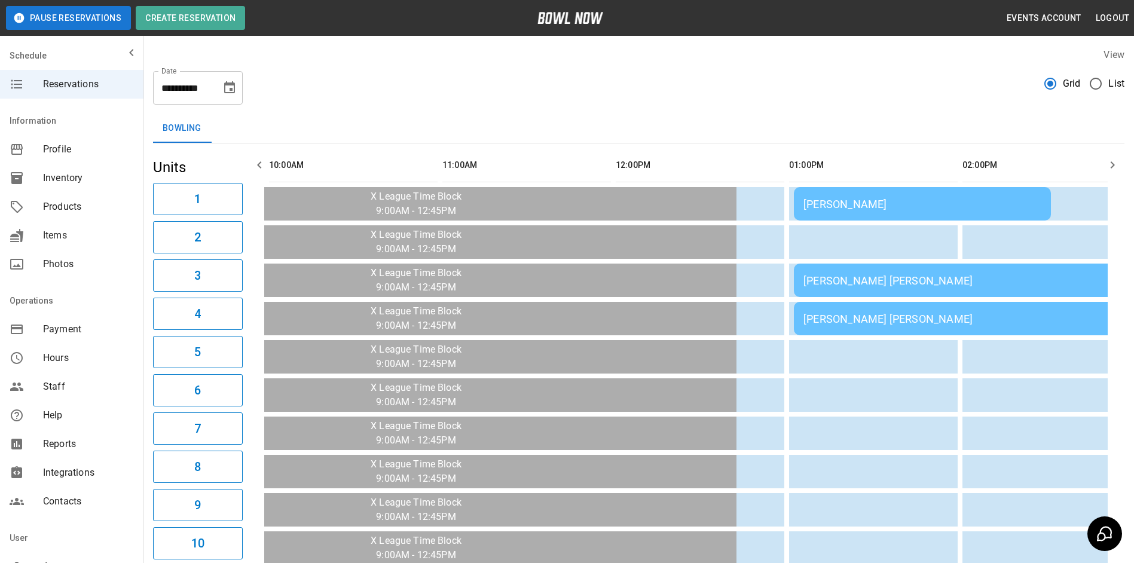
click at [1114, 170] on icon "button" at bounding box center [1113, 165] width 14 height 14
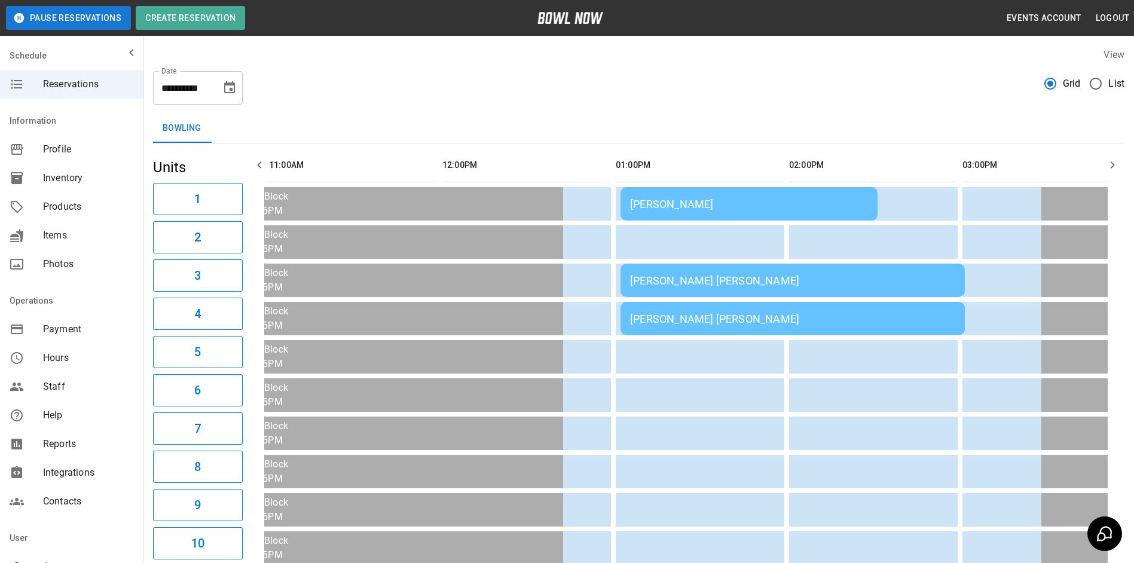
click at [1114, 170] on icon "button" at bounding box center [1113, 165] width 14 height 14
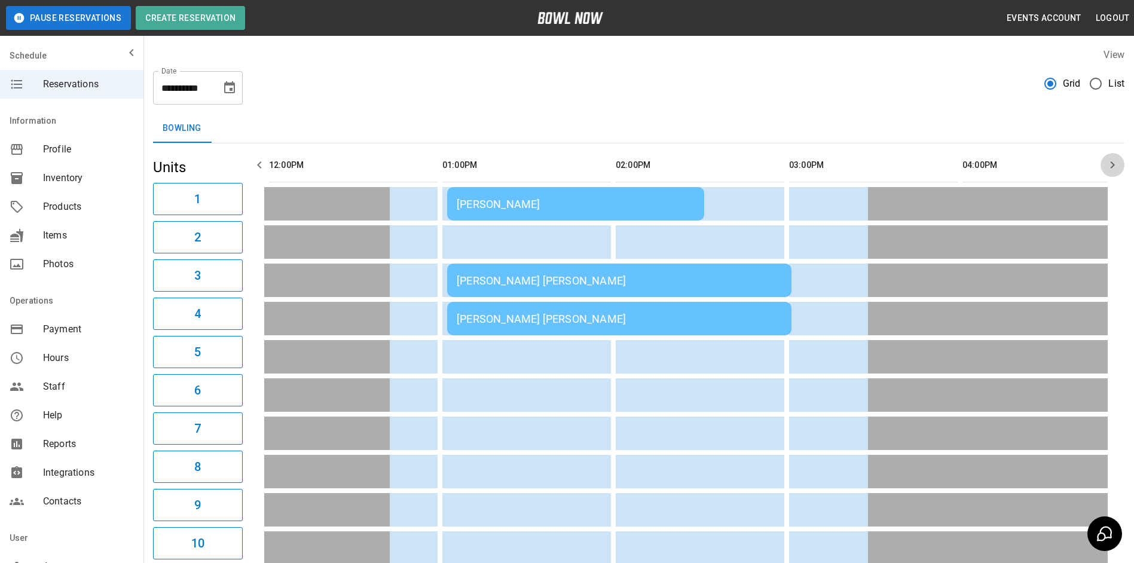
click at [1118, 161] on icon "button" at bounding box center [1113, 165] width 14 height 14
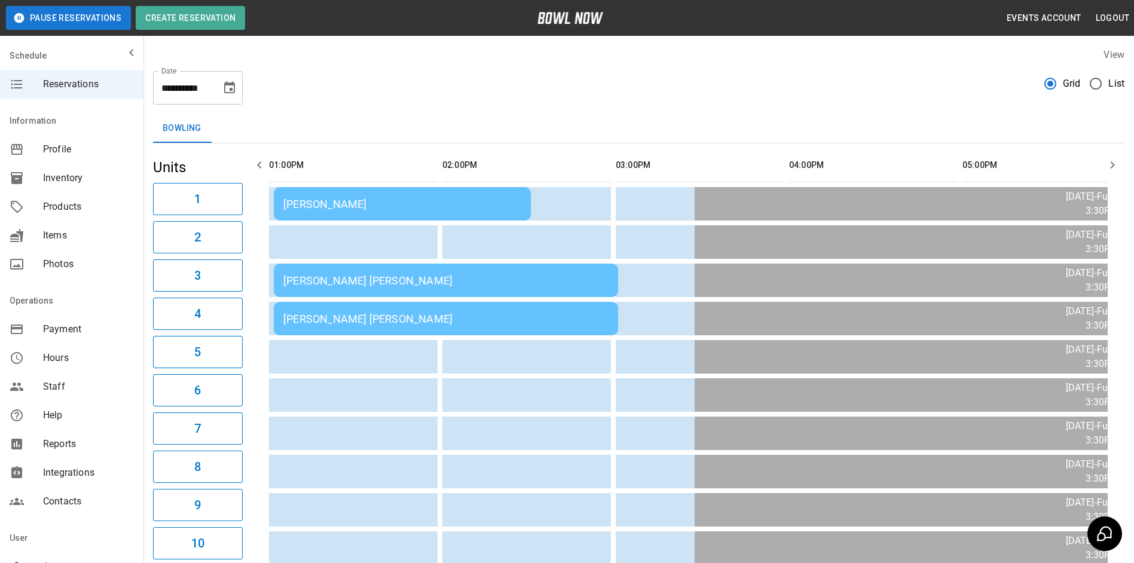
click at [1118, 161] on icon "button" at bounding box center [1113, 165] width 14 height 14
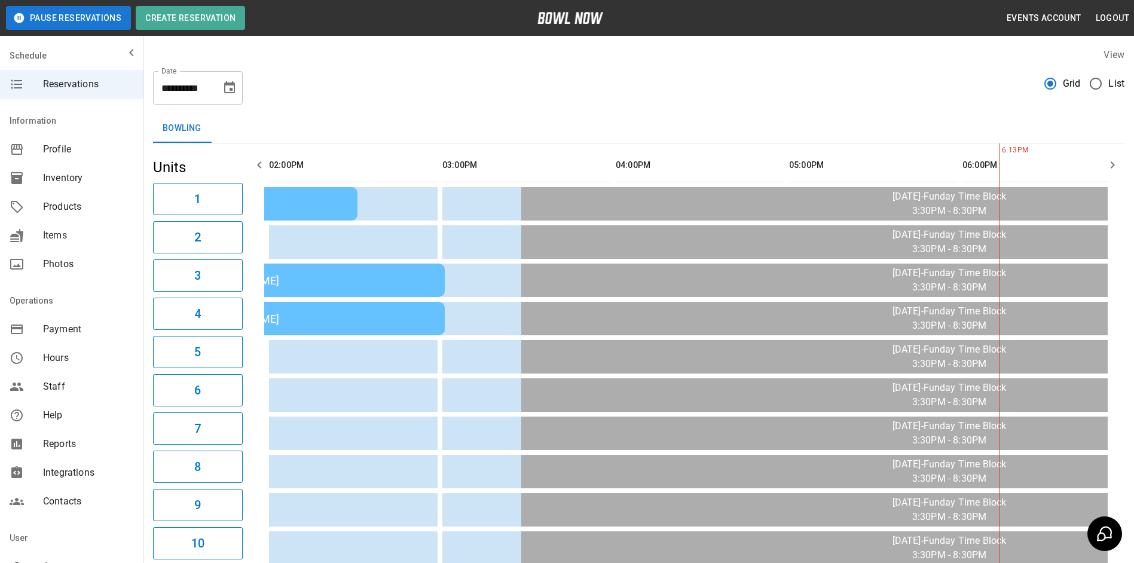
click at [1118, 161] on icon "button" at bounding box center [1113, 165] width 14 height 14
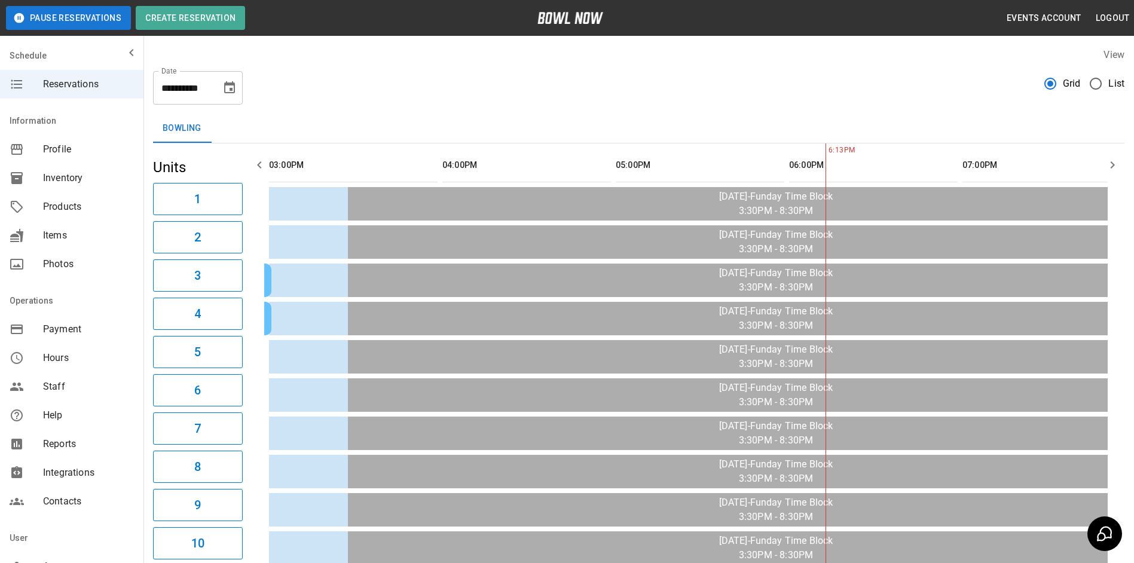
click at [1118, 161] on icon "button" at bounding box center [1113, 165] width 14 height 14
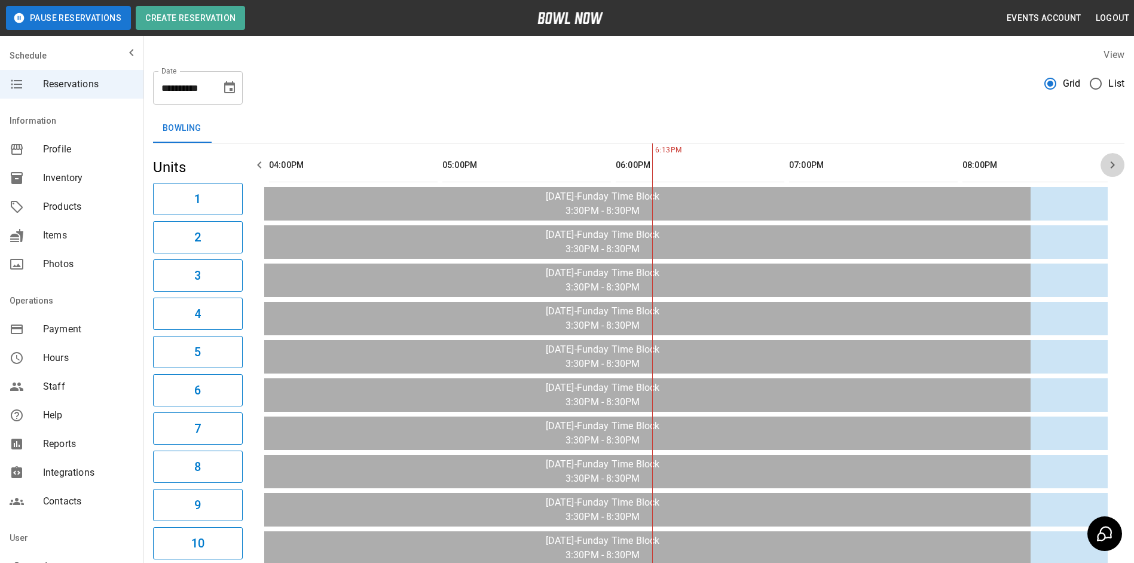
click at [1118, 161] on icon "button" at bounding box center [1113, 165] width 14 height 14
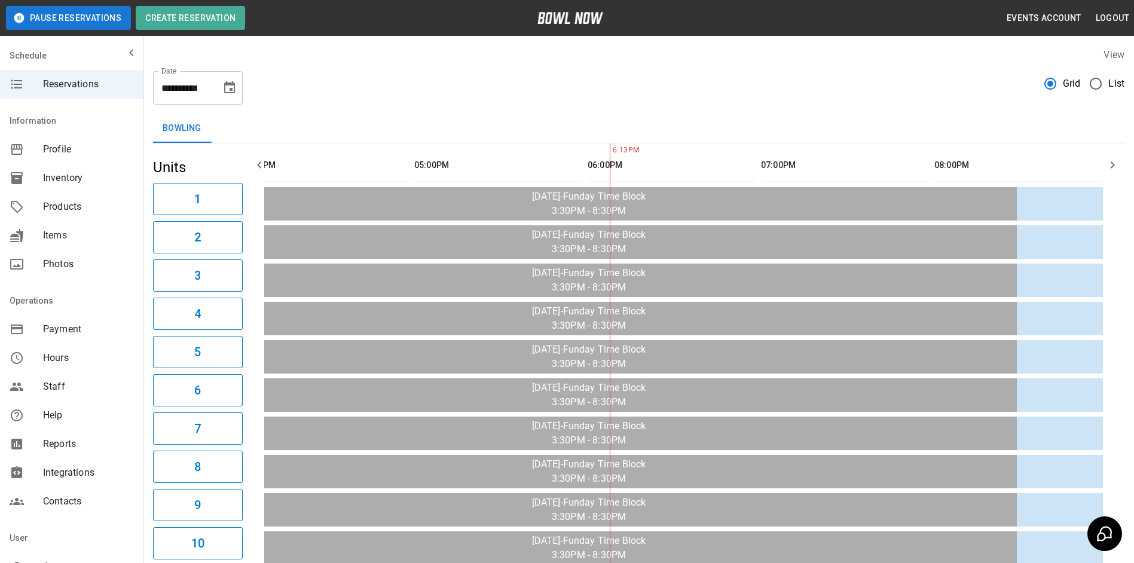
click at [262, 168] on icon "button" at bounding box center [259, 165] width 14 height 14
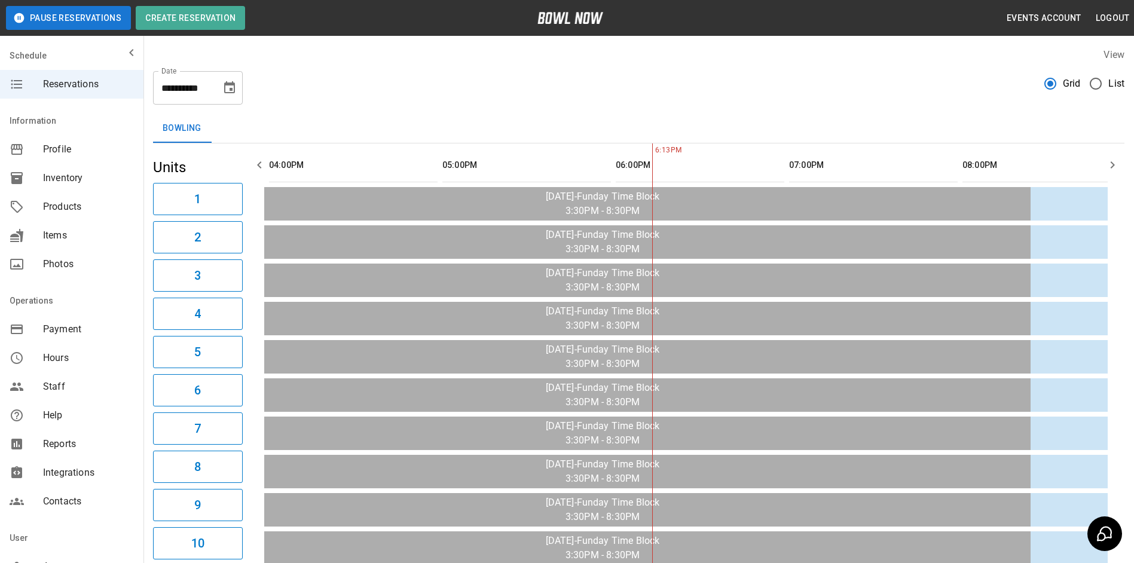
click at [262, 168] on icon "button" at bounding box center [259, 165] width 14 height 14
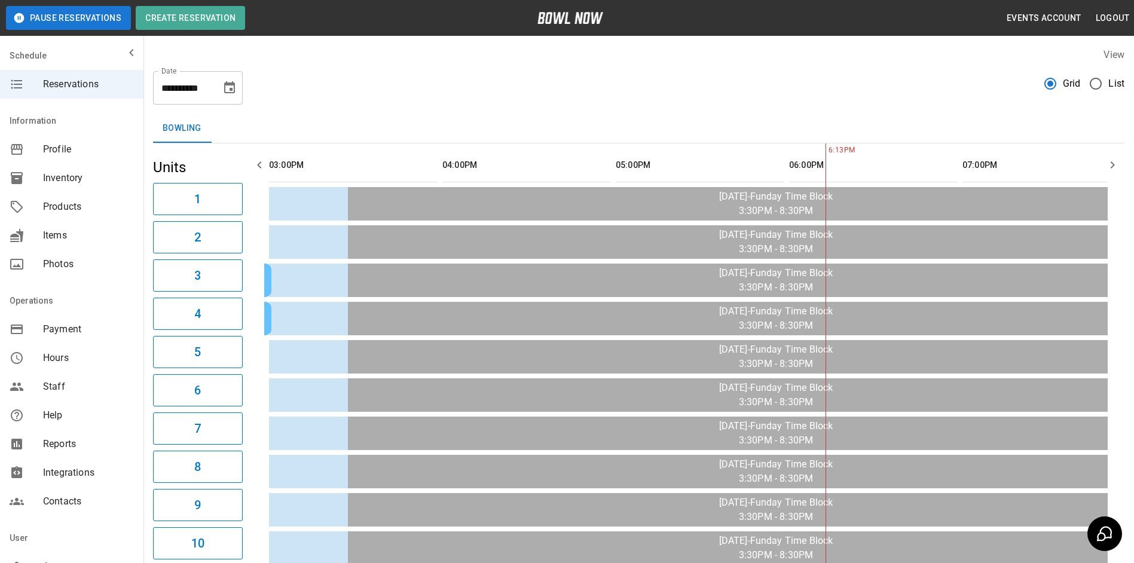
click at [262, 168] on icon "button" at bounding box center [259, 165] width 14 height 14
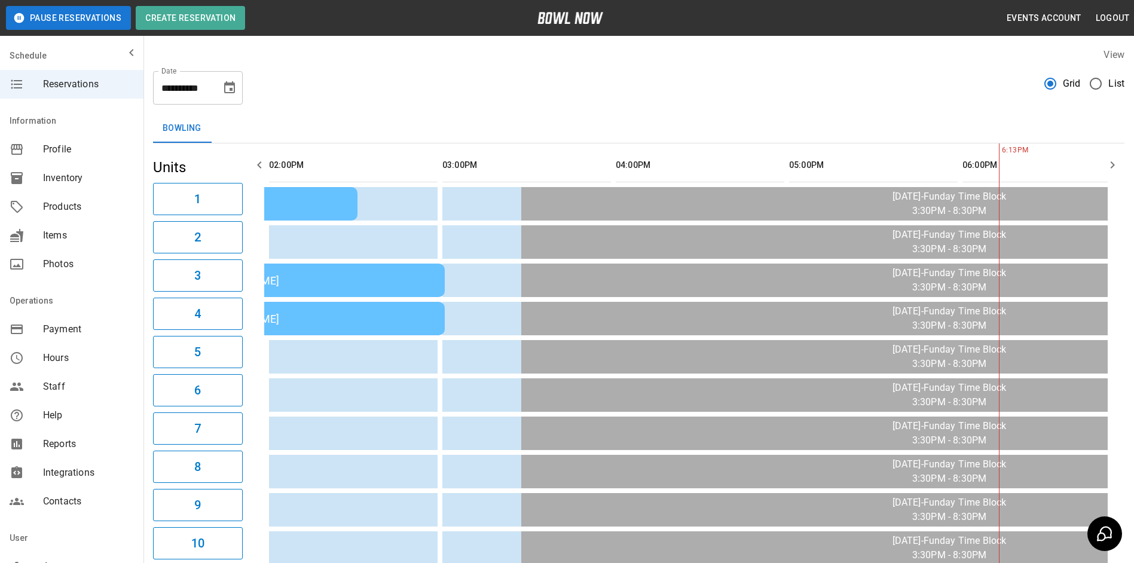
click at [262, 168] on icon "button" at bounding box center [259, 165] width 14 height 14
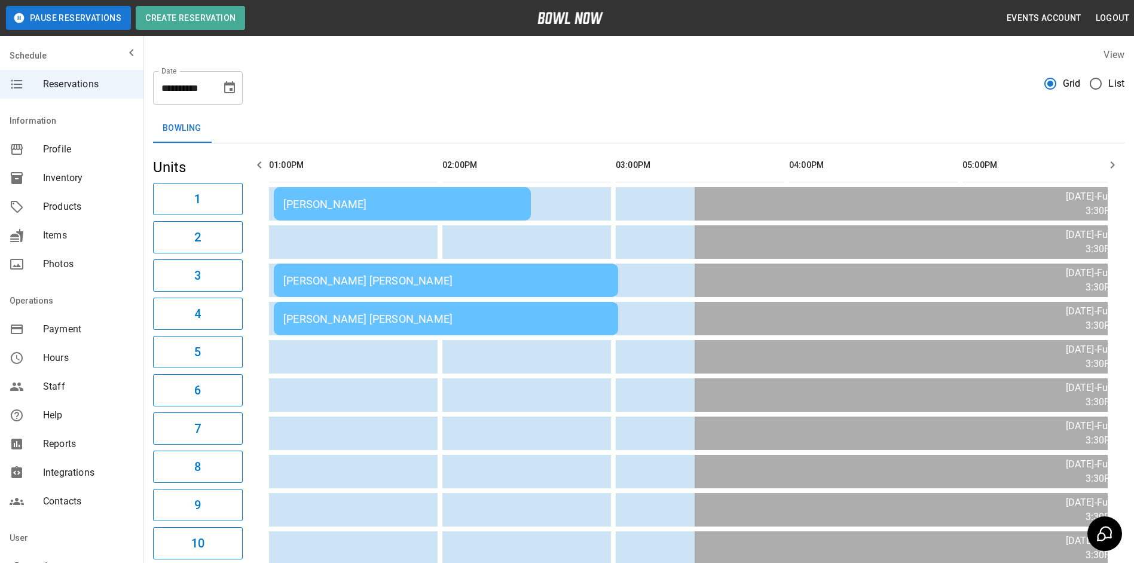
click at [262, 167] on icon "button" at bounding box center [259, 165] width 14 height 14
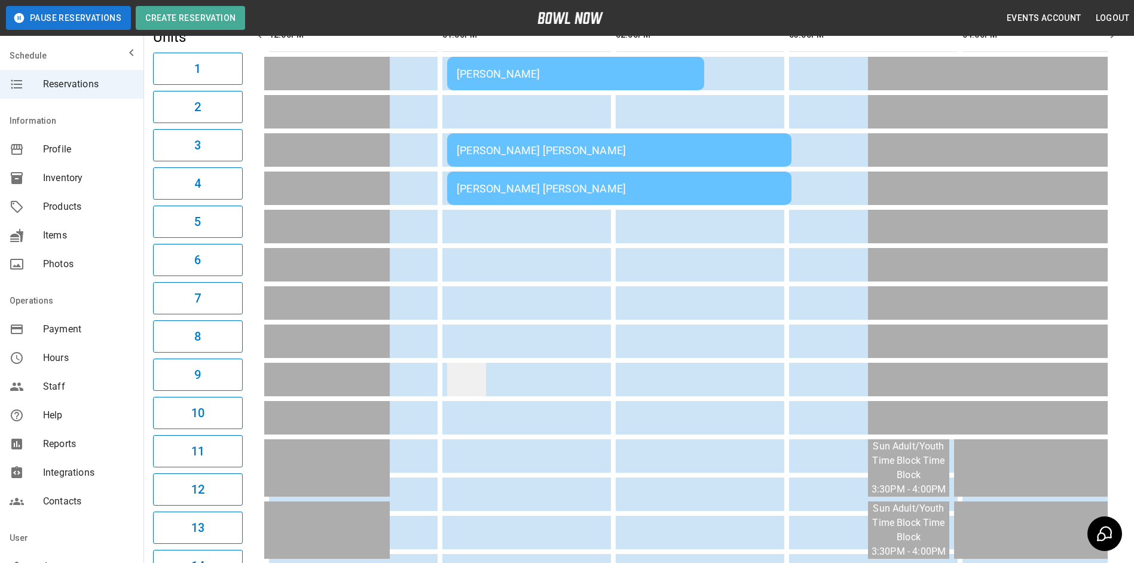
click at [466, 382] on td "sticky table" at bounding box center [466, 379] width 39 height 33
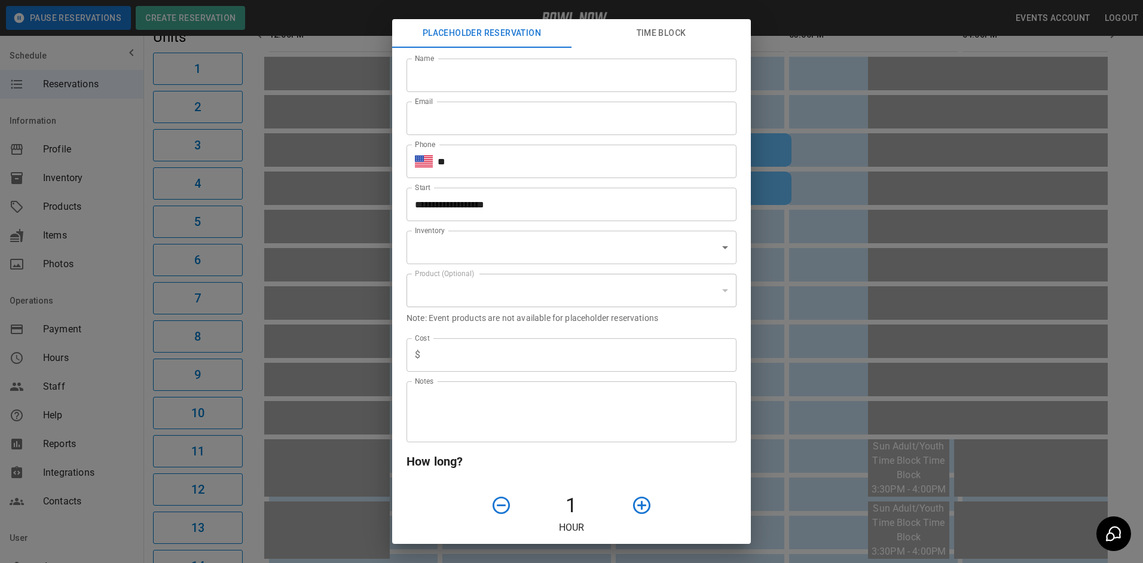
type input "**********"
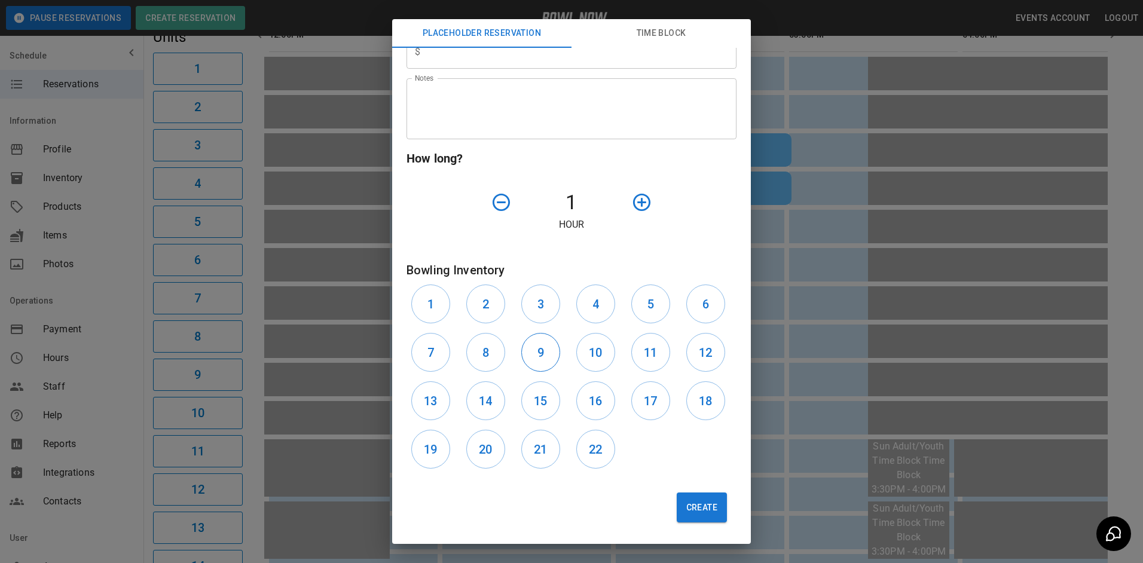
click at [545, 344] on button "9" at bounding box center [540, 352] width 39 height 39
click at [577, 344] on button "10" at bounding box center [596, 352] width 39 height 39
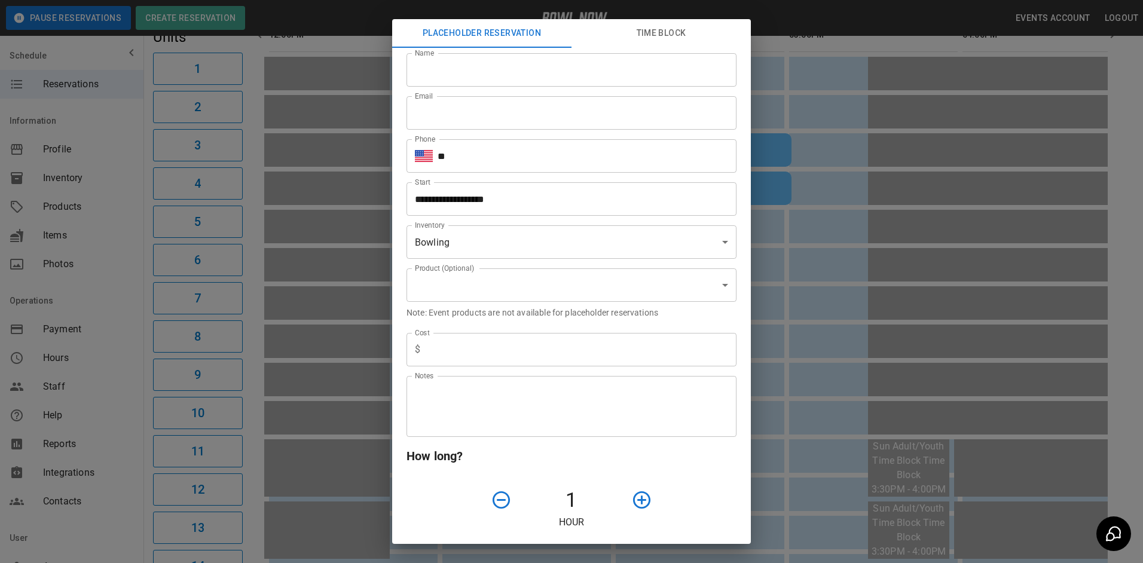
click at [543, 281] on body "**********" at bounding box center [571, 421] width 1143 height 1103
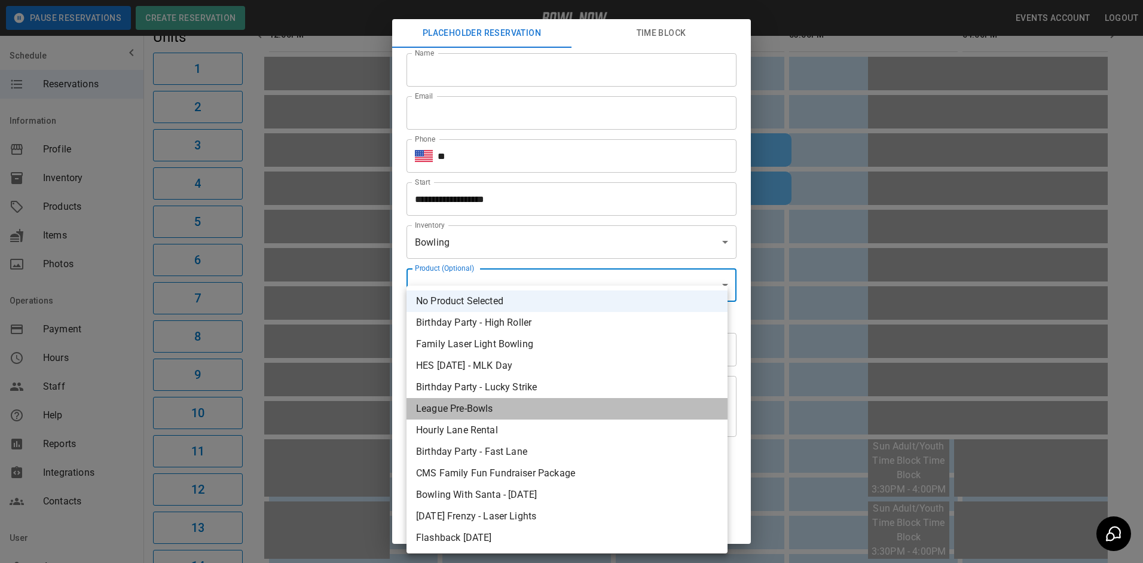
click at [535, 414] on li "League Pre-Bowls" at bounding box center [567, 409] width 321 height 22
type input "**********"
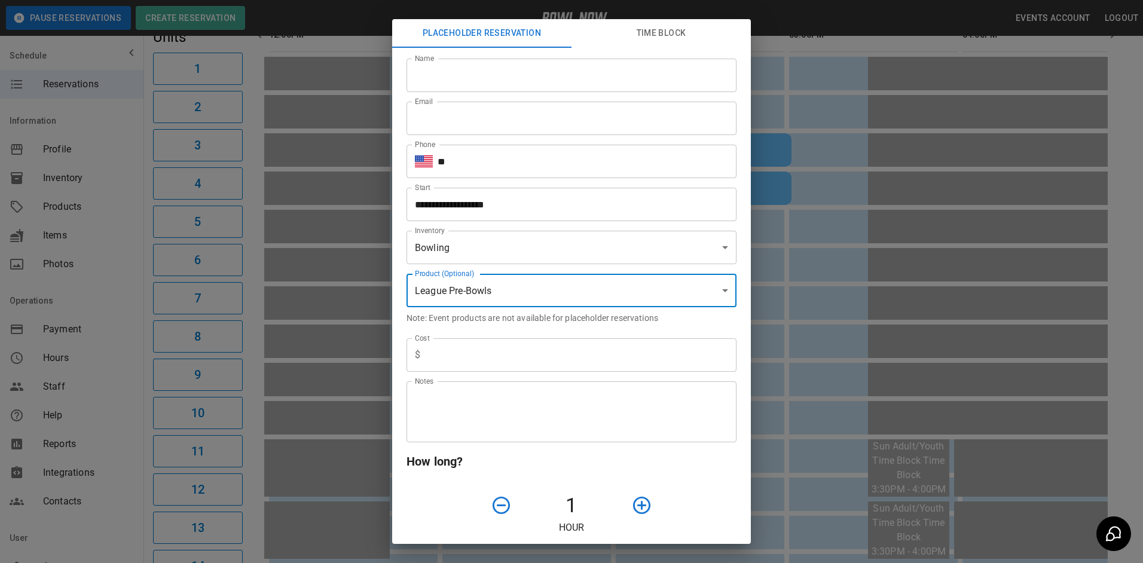
click at [591, 66] on input "Name" at bounding box center [572, 75] width 330 height 33
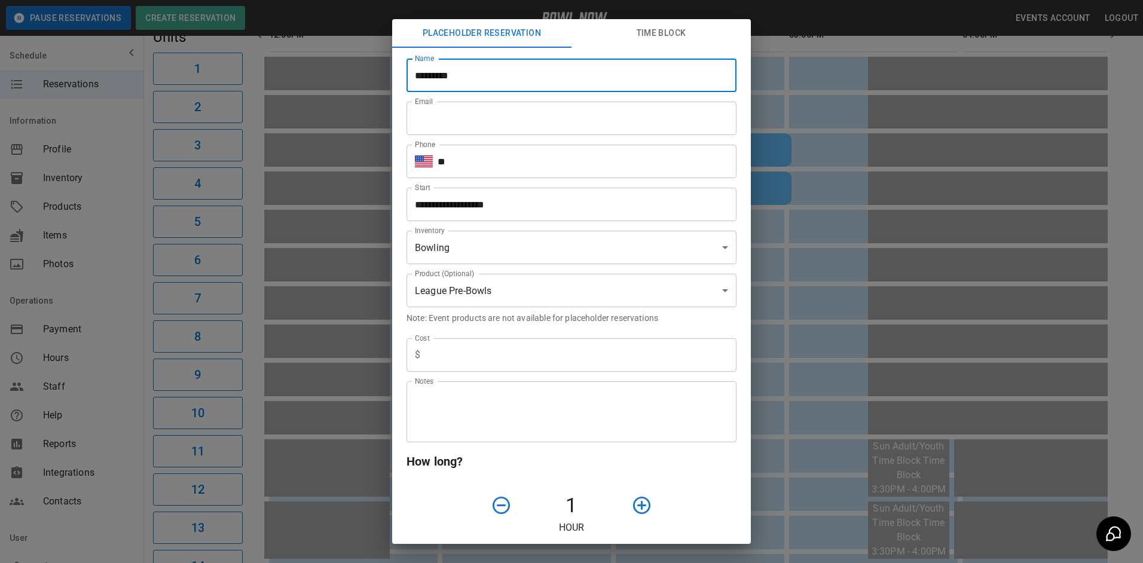
click at [413, 78] on input "*********" at bounding box center [572, 75] width 330 height 33
click at [422, 81] on input "*********" at bounding box center [572, 75] width 330 height 33
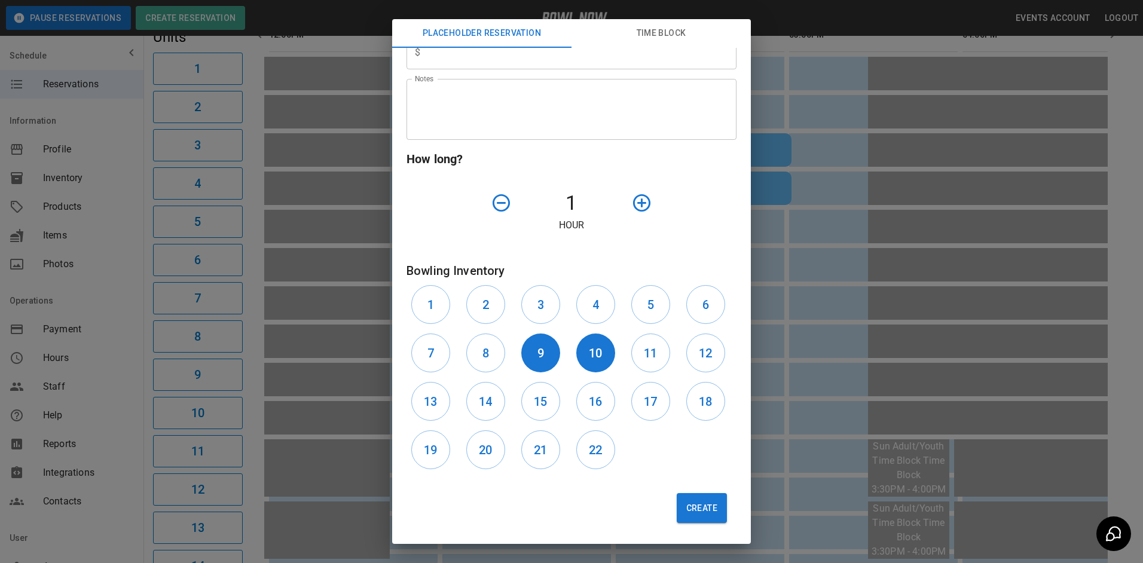
scroll to position [304, 0]
type input "**********"
click at [692, 509] on button "Create" at bounding box center [702, 508] width 50 height 30
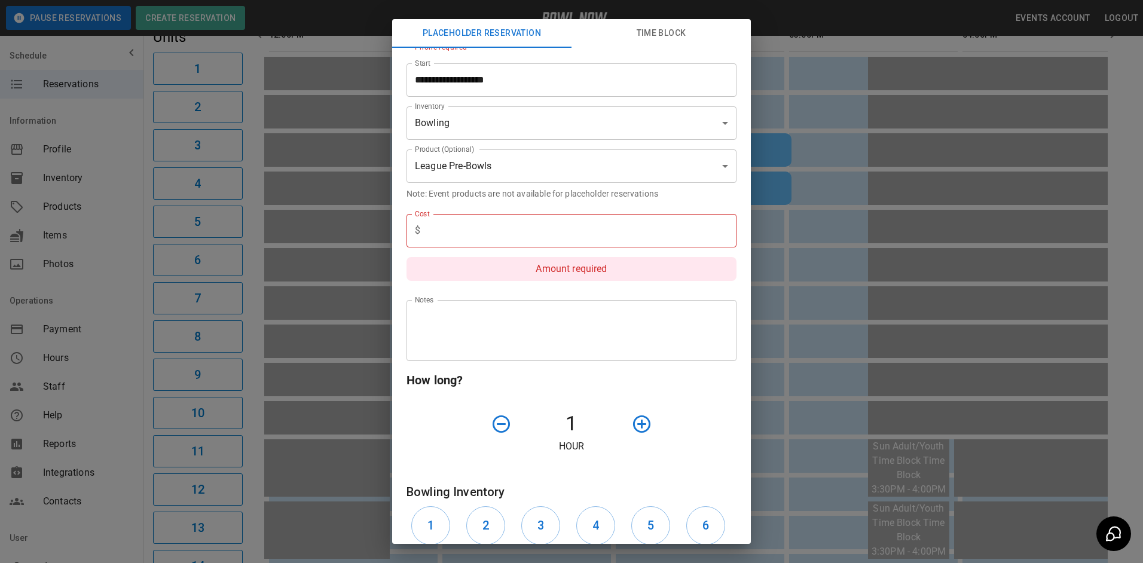
scroll to position [0, 0]
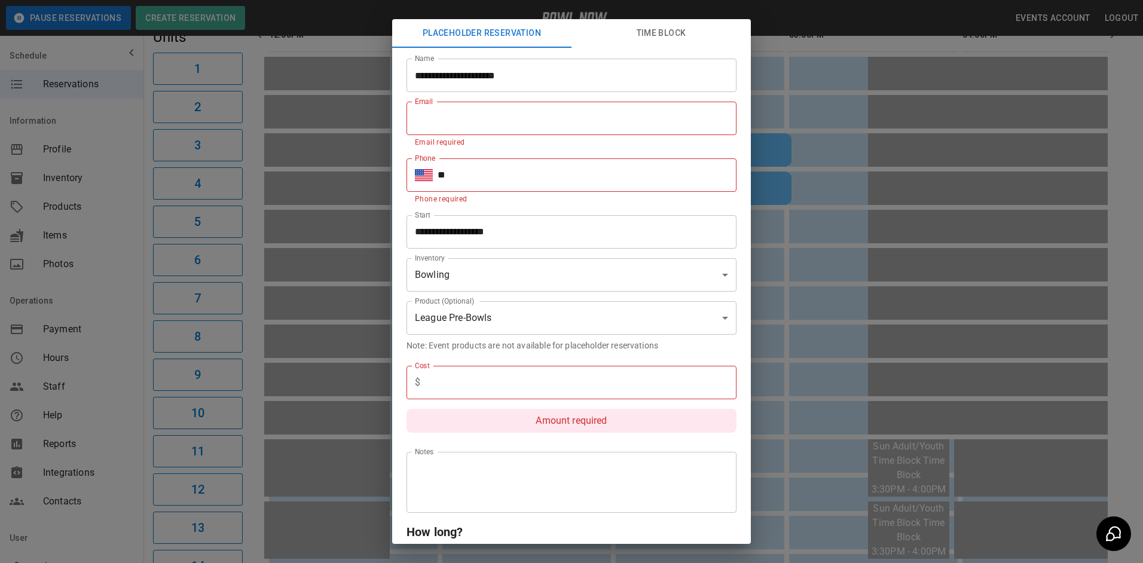
click at [527, 121] on input "Email" at bounding box center [572, 118] width 330 height 33
type input "**********"
type input "*"
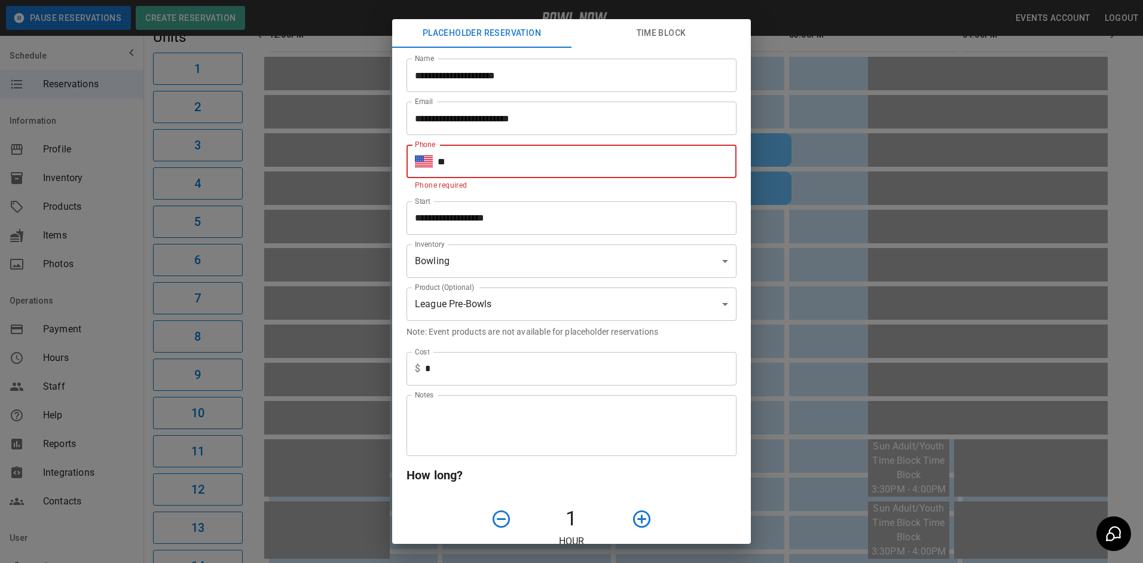
click at [513, 167] on input "**" at bounding box center [587, 161] width 299 height 33
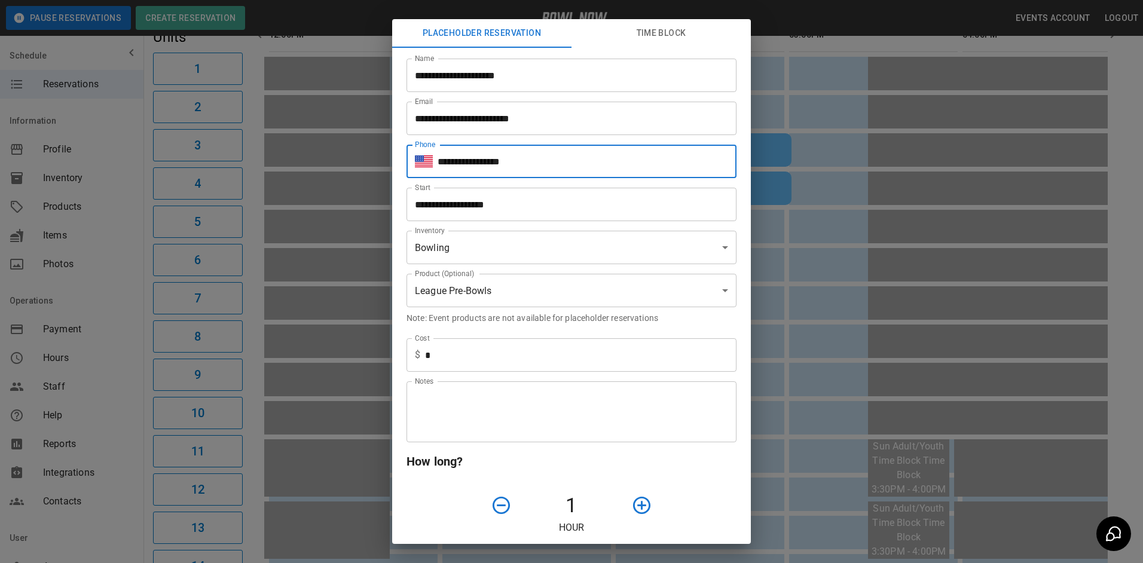
drag, startPoint x: 524, startPoint y: 164, endPoint x: 434, endPoint y: 166, distance: 89.7
click at [434, 166] on div "**********" at bounding box center [572, 161] width 330 height 33
type input "**********"
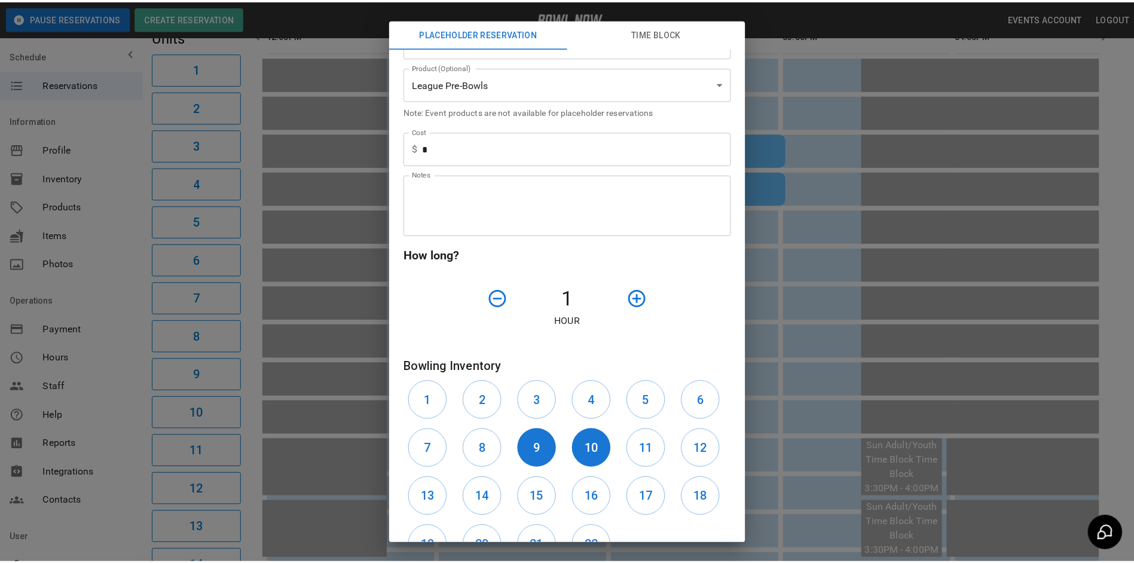
scroll to position [304, 0]
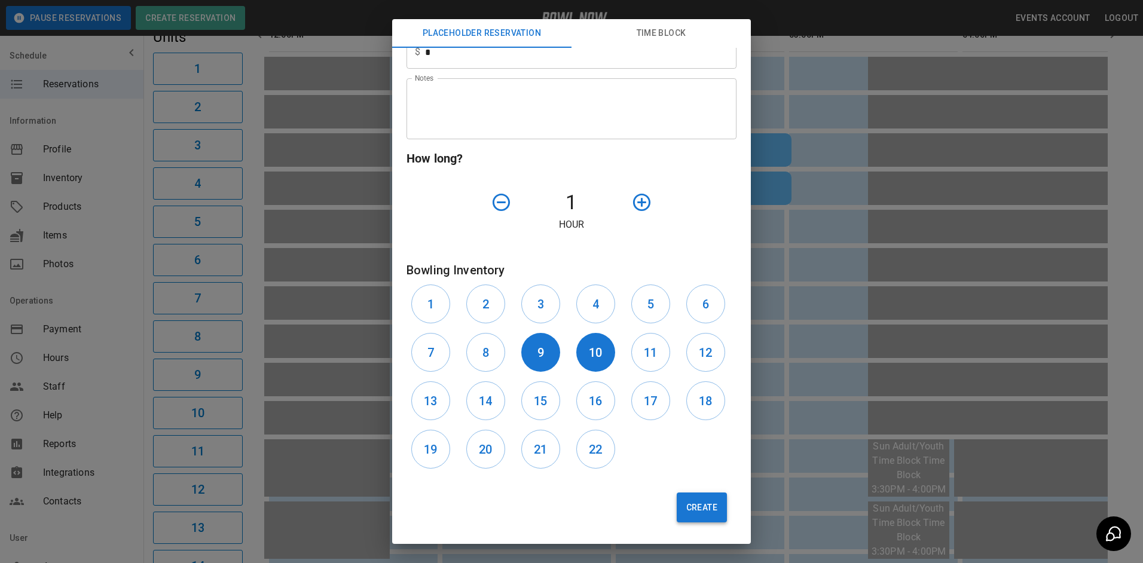
click at [685, 507] on button "Create" at bounding box center [702, 508] width 50 height 30
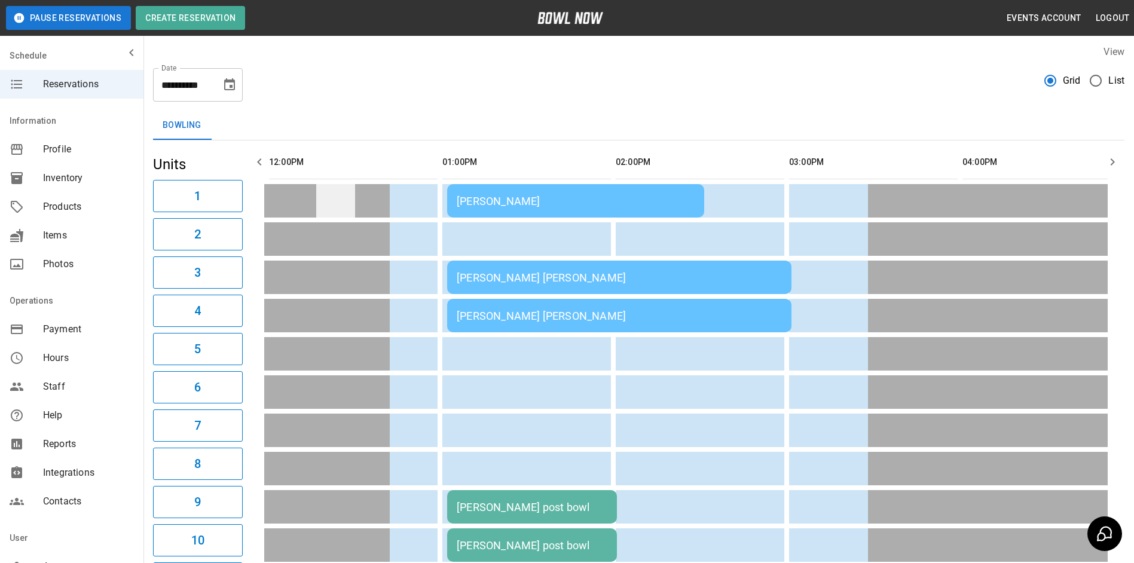
scroll to position [0, 0]
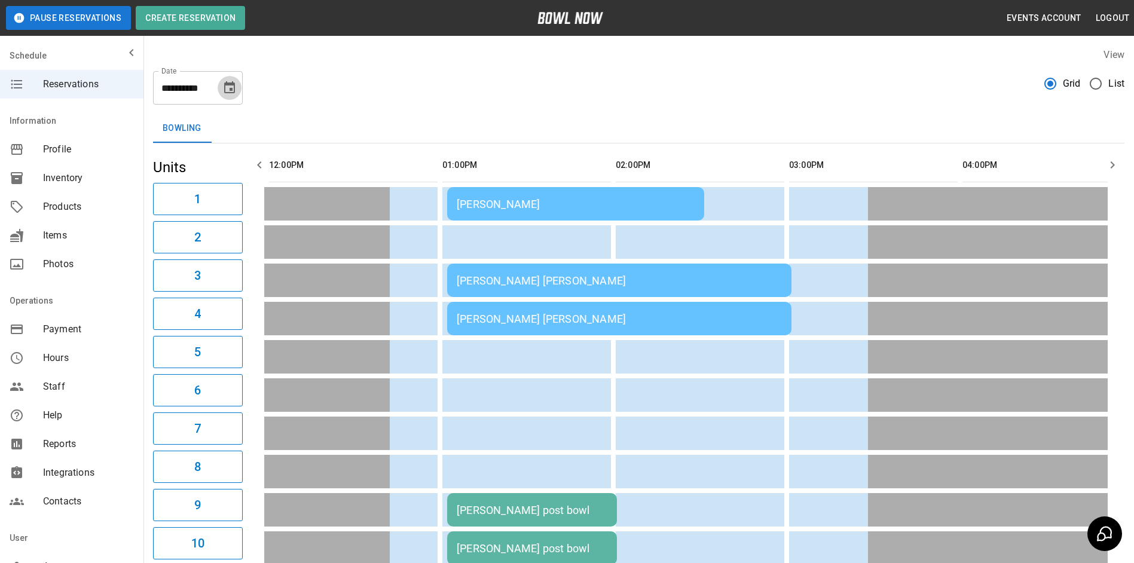
click at [239, 89] on button "Choose date, selected date is Oct 12, 2025" at bounding box center [230, 88] width 24 height 24
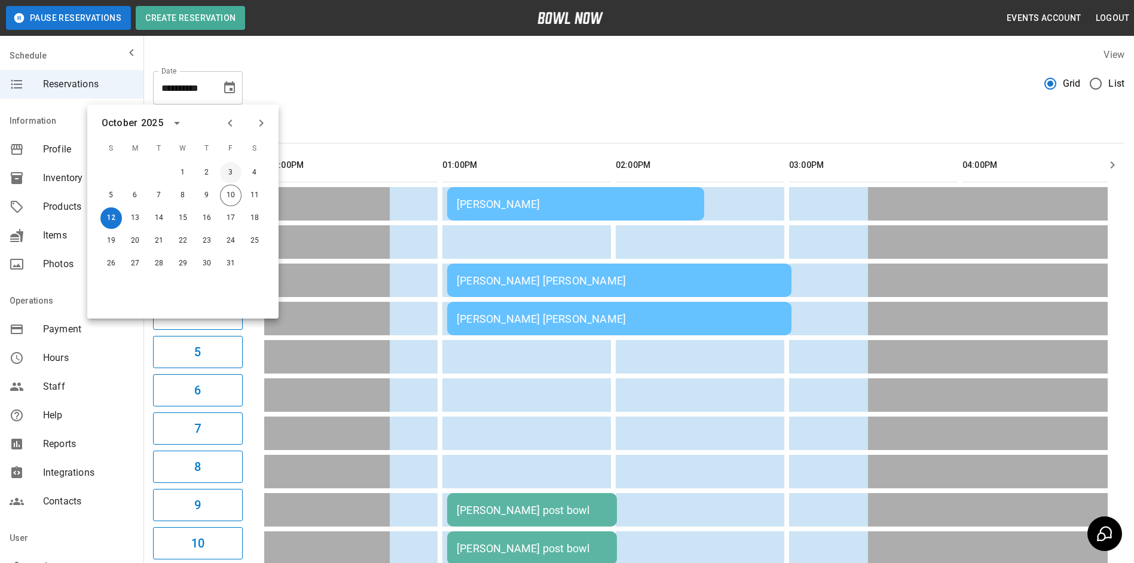
click at [235, 183] on div "3" at bounding box center [231, 173] width 24 height 22
click at [234, 190] on button "10" at bounding box center [231, 196] width 22 height 22
type input "**********"
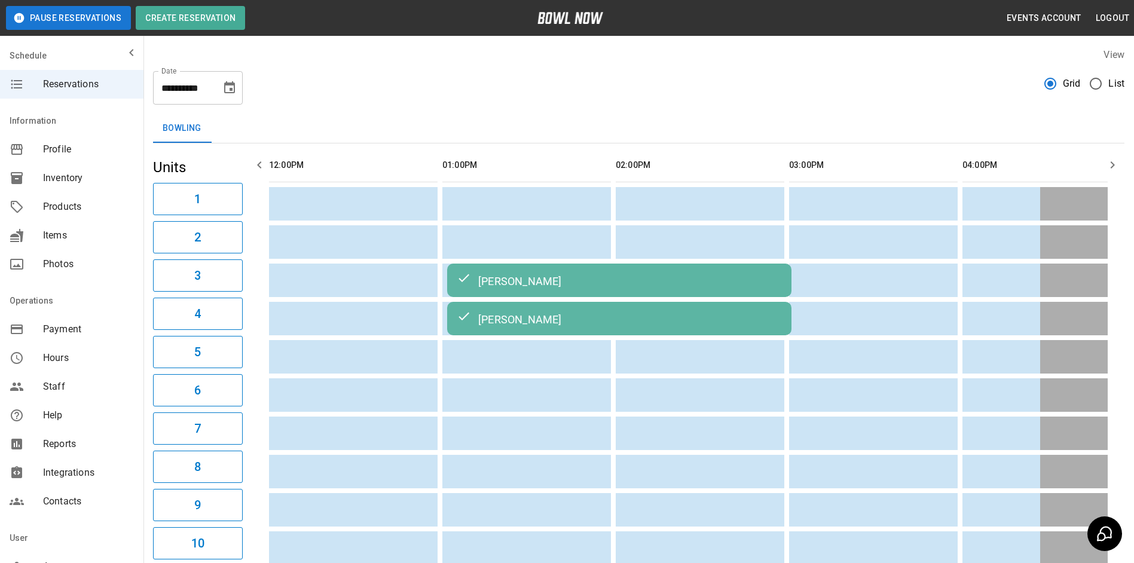
click at [1120, 165] on button "button" at bounding box center [1113, 165] width 24 height 24
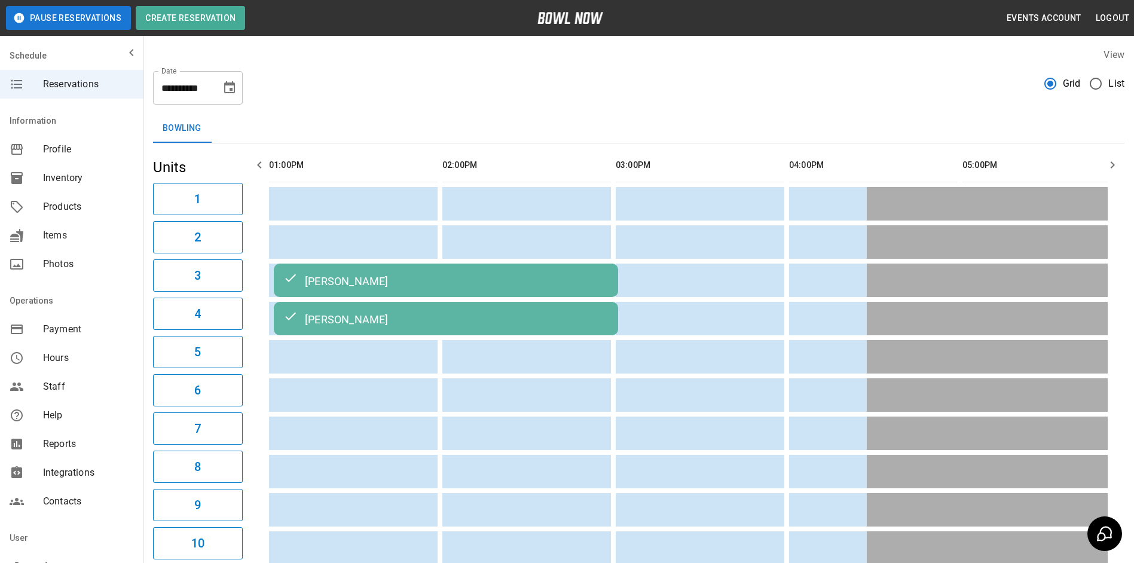
click at [1120, 165] on button "button" at bounding box center [1113, 165] width 24 height 24
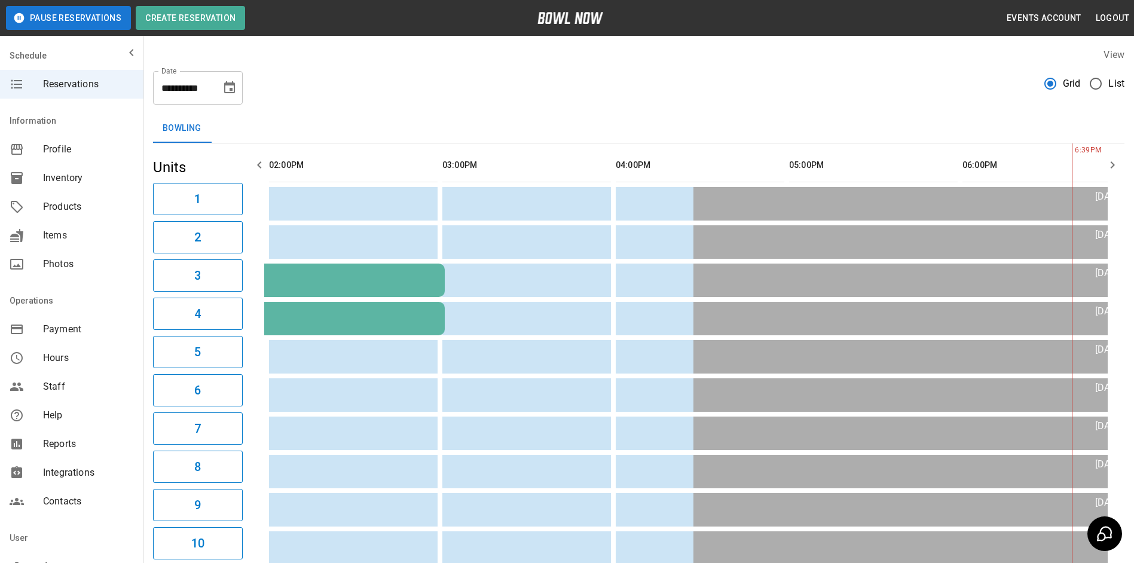
click at [1120, 165] on button "button" at bounding box center [1113, 165] width 24 height 24
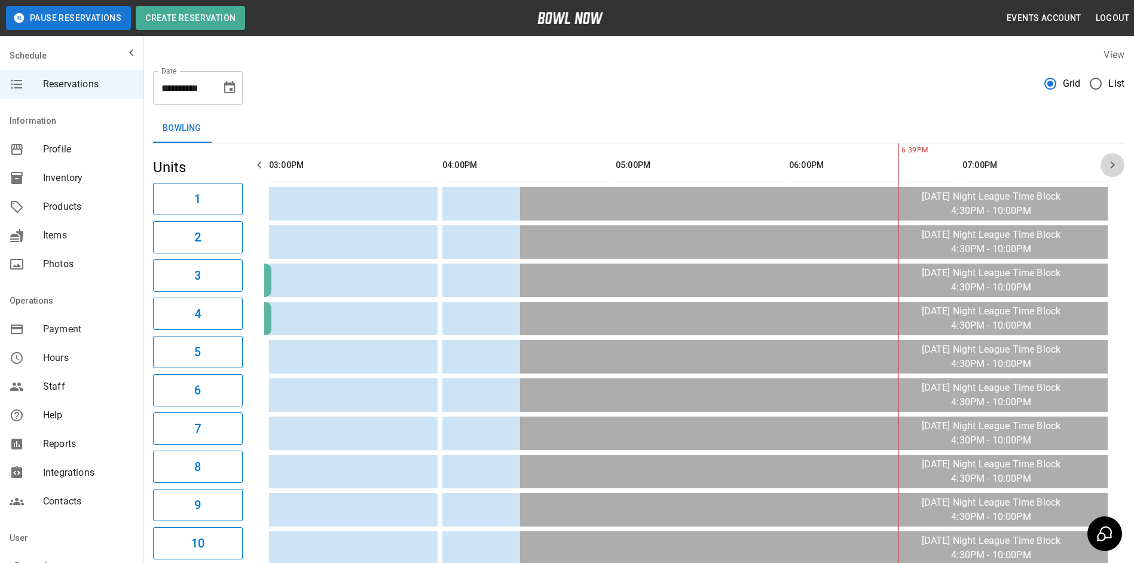
click at [1120, 165] on button "button" at bounding box center [1113, 165] width 24 height 24
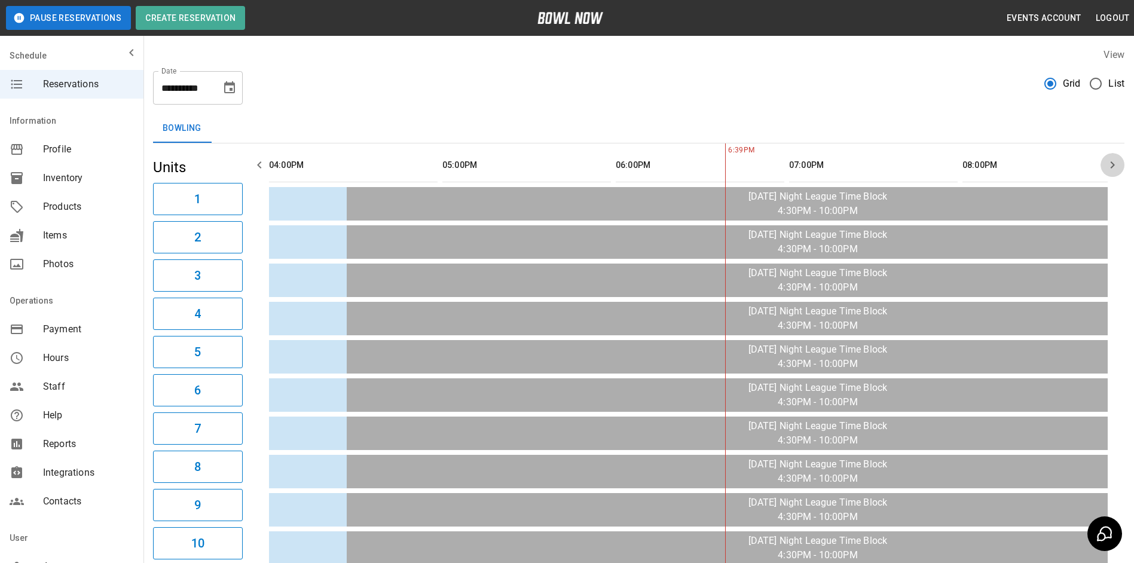
click at [1120, 165] on button "button" at bounding box center [1113, 165] width 24 height 24
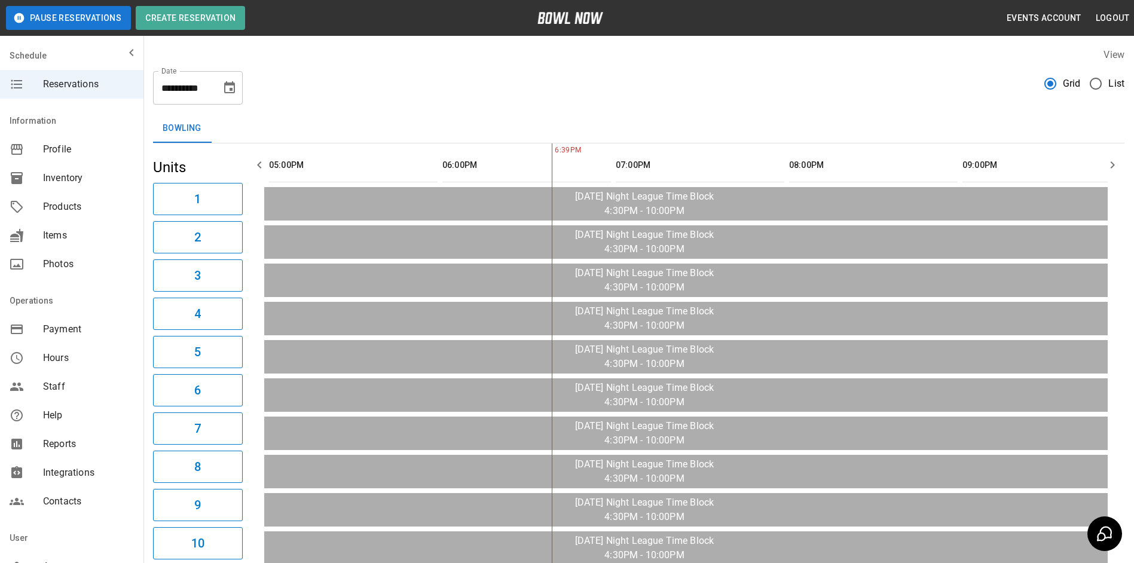
click at [1120, 165] on button "button" at bounding box center [1113, 165] width 24 height 24
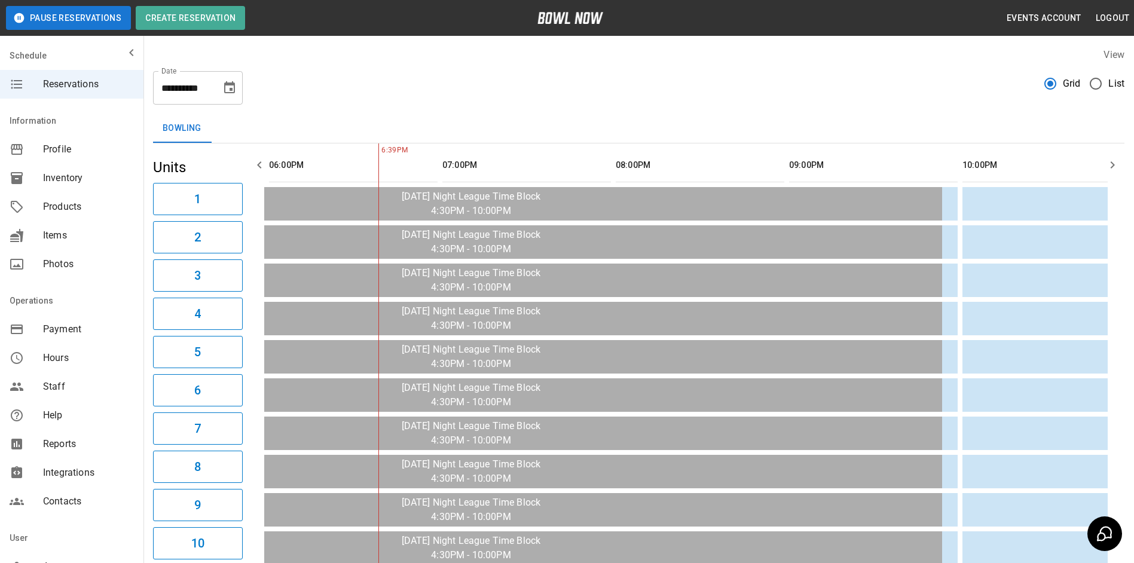
click at [1120, 165] on button "button" at bounding box center [1113, 165] width 24 height 24
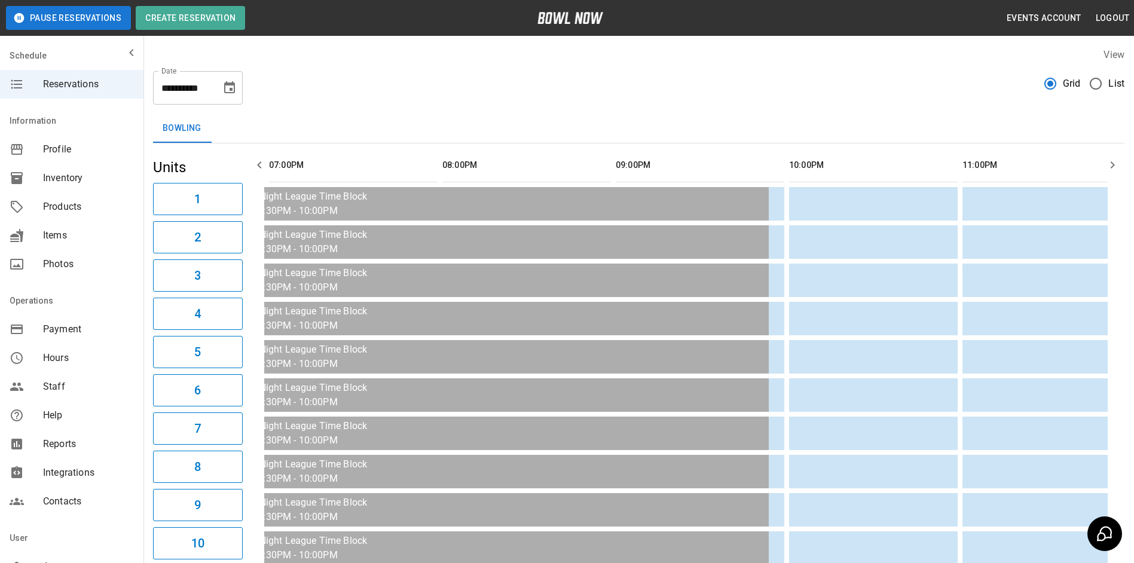
click at [1120, 165] on button "button" at bounding box center [1113, 165] width 24 height 24
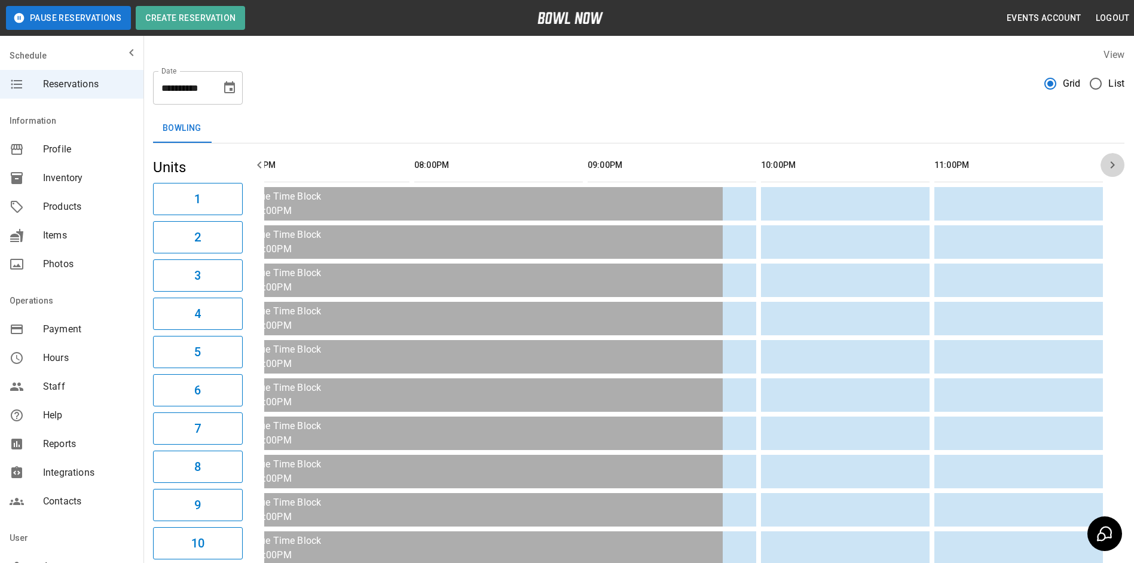
click at [1120, 165] on button "button" at bounding box center [1113, 165] width 24 height 24
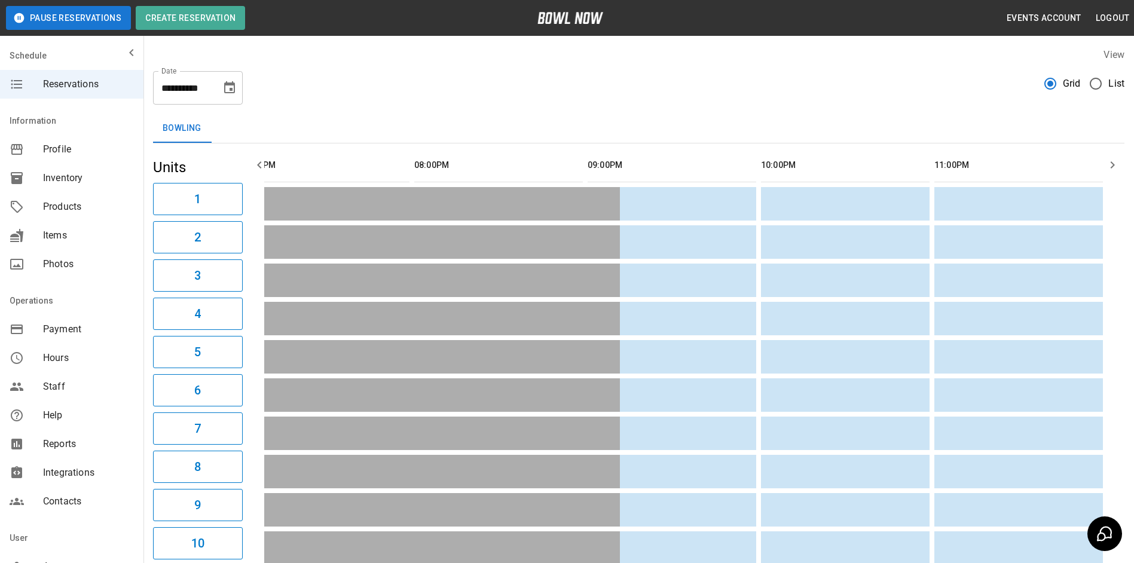
click at [1120, 165] on button "button" at bounding box center [1113, 165] width 24 height 24
